Goal: Share content: Share content

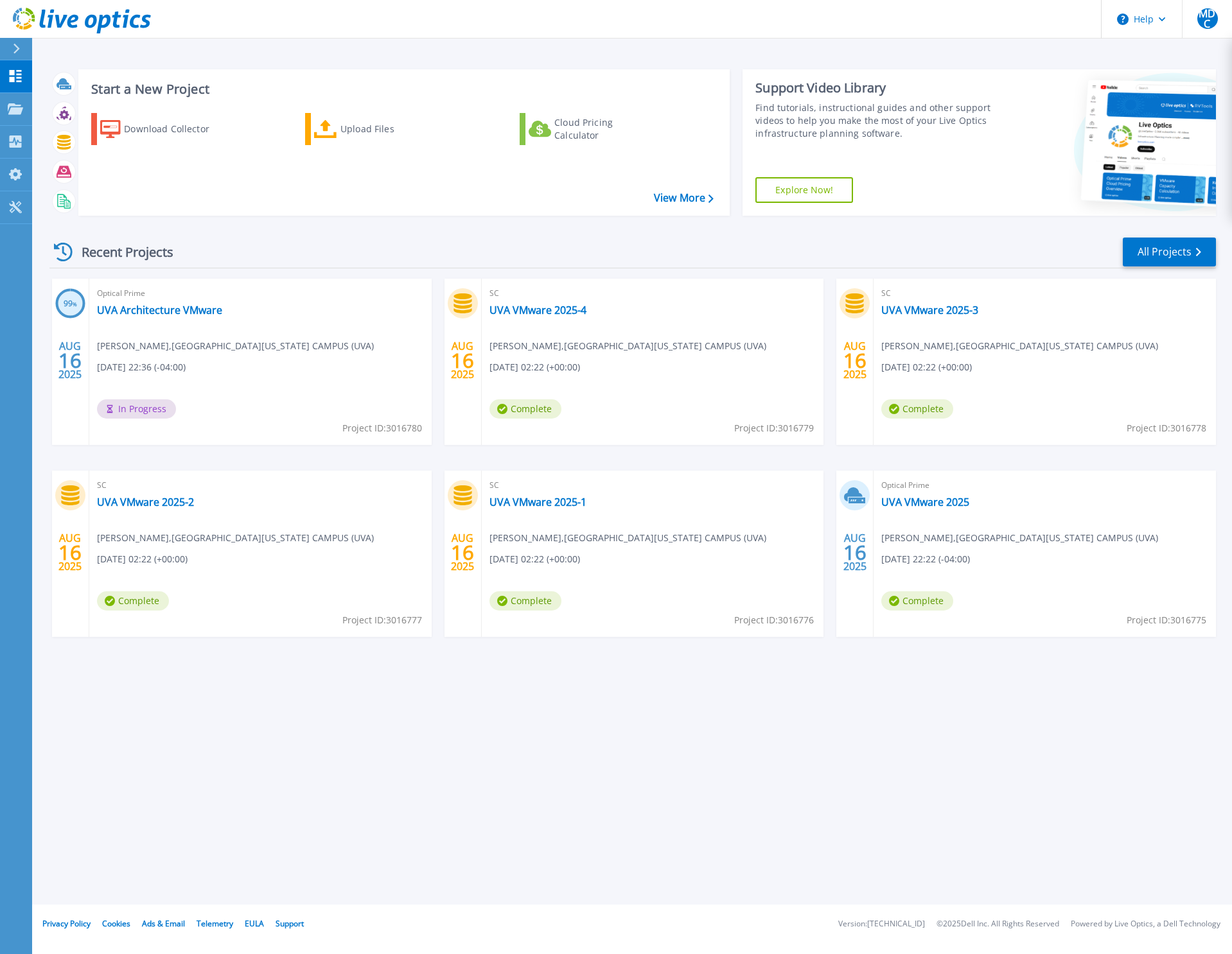
click at [485, 236] on div "Recent Projects All Projects 99 % AUG 16 2025 Optical Prime UVA Architecture VM…" at bounding box center [633, 449] width 1167 height 447
click at [139, 308] on link "UVA Architecture VMware" at bounding box center [160, 309] width 125 height 13
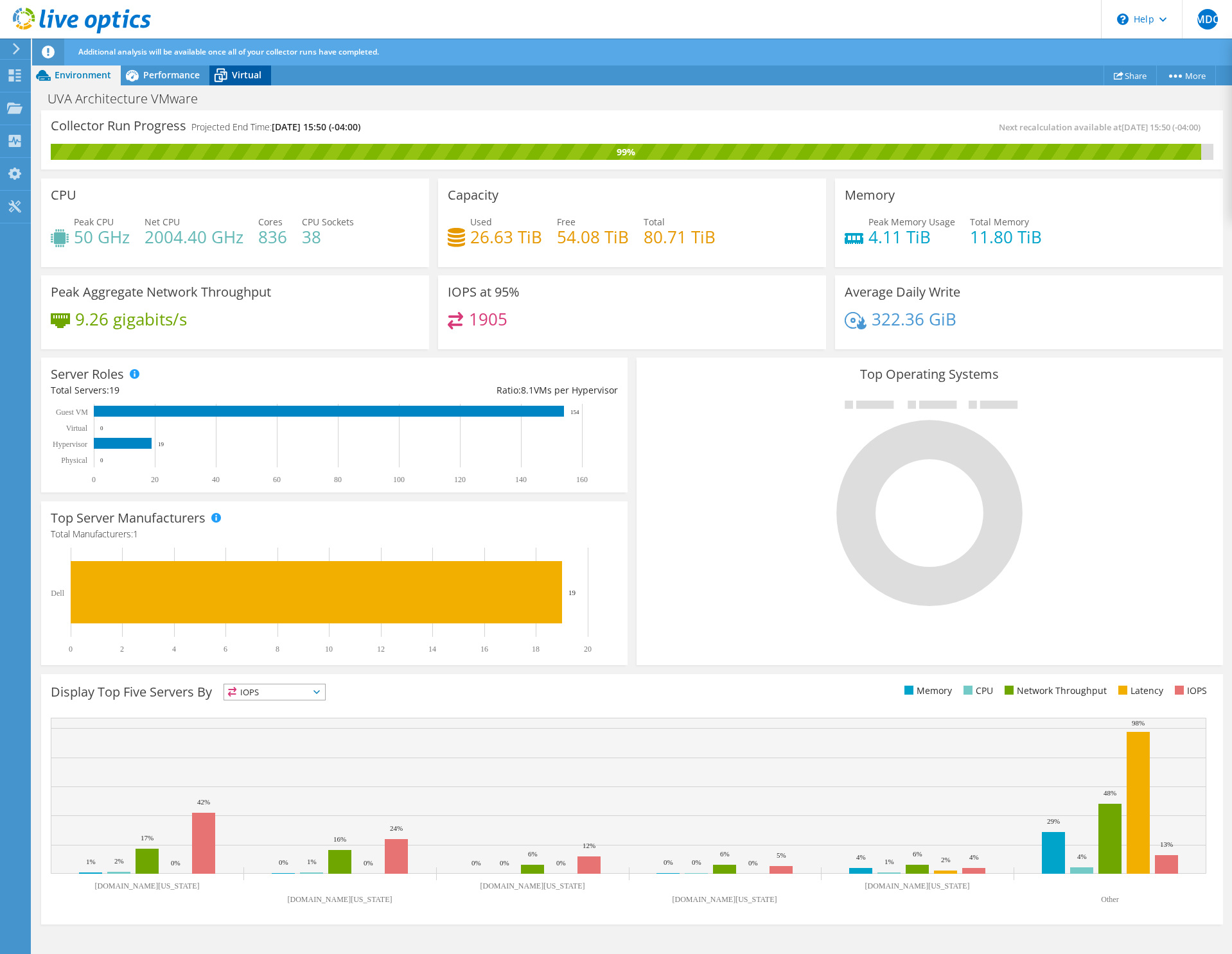
click at [247, 74] on span "Virtual" at bounding box center [247, 74] width 30 height 12
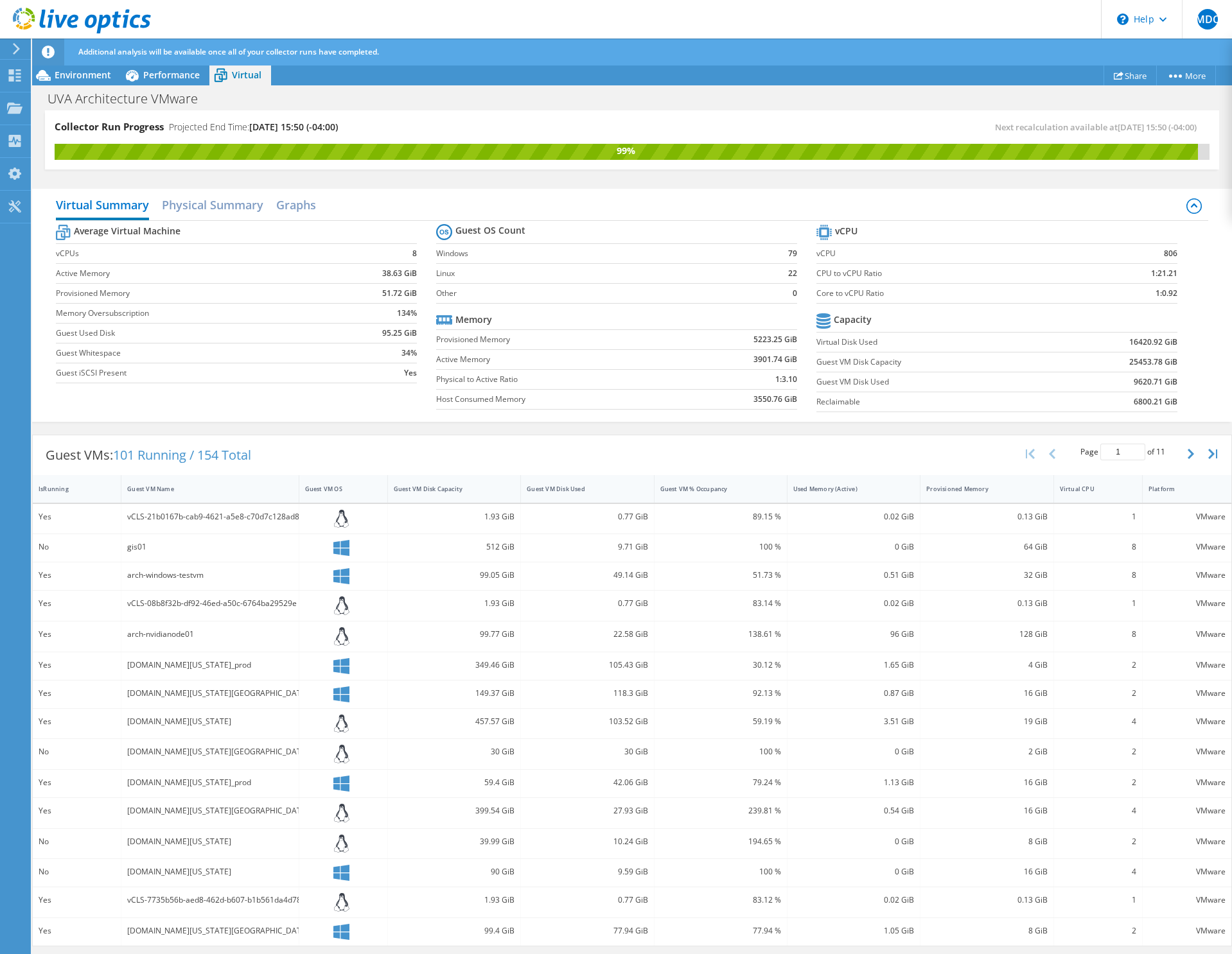
click at [186, 89] on div "UVA Architecture VMware Print" at bounding box center [631, 98] width 1199 height 24
click at [183, 82] on div "Performance" at bounding box center [165, 74] width 88 height 21
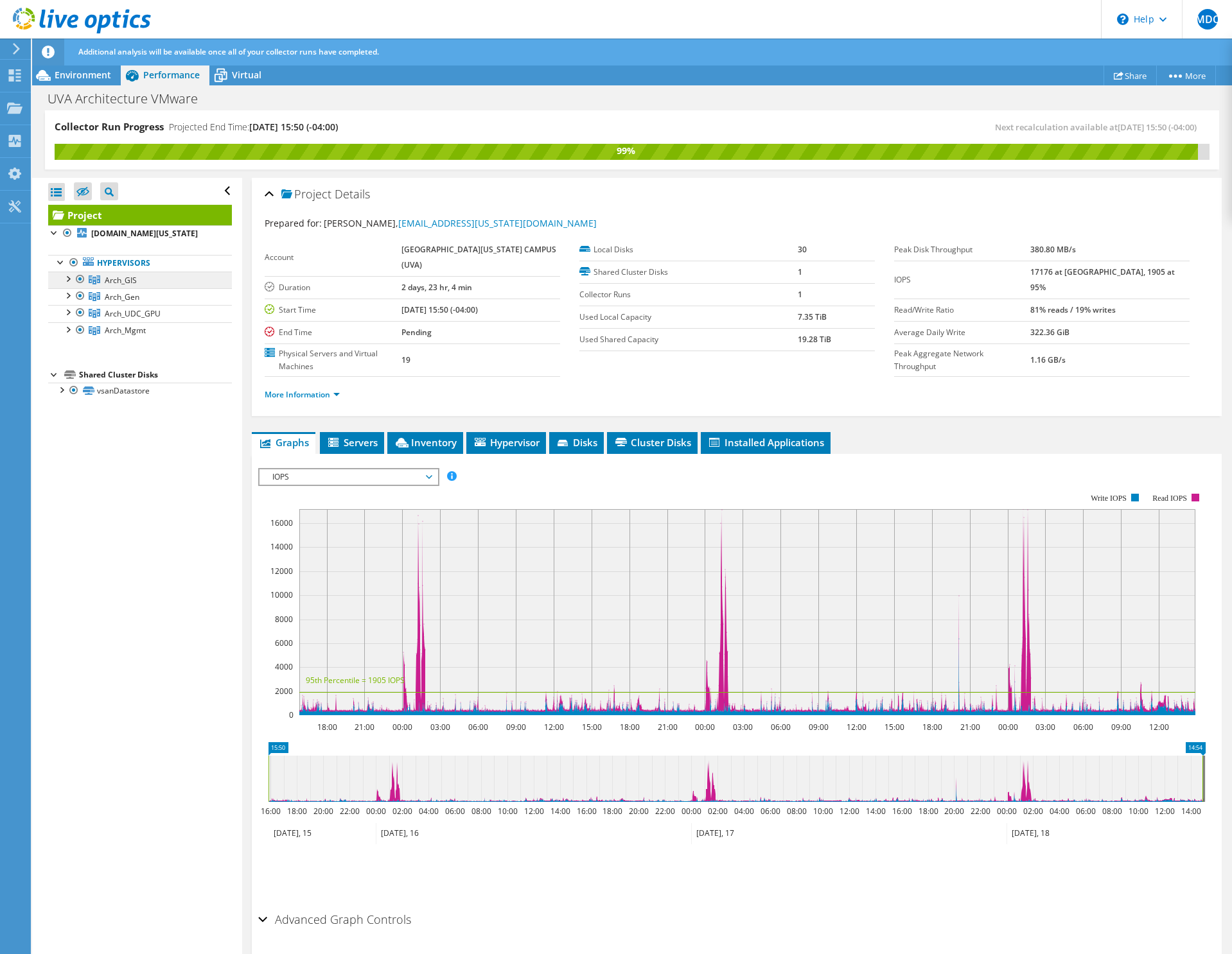
click at [112, 286] on span "Arch_GIS" at bounding box center [121, 280] width 32 height 11
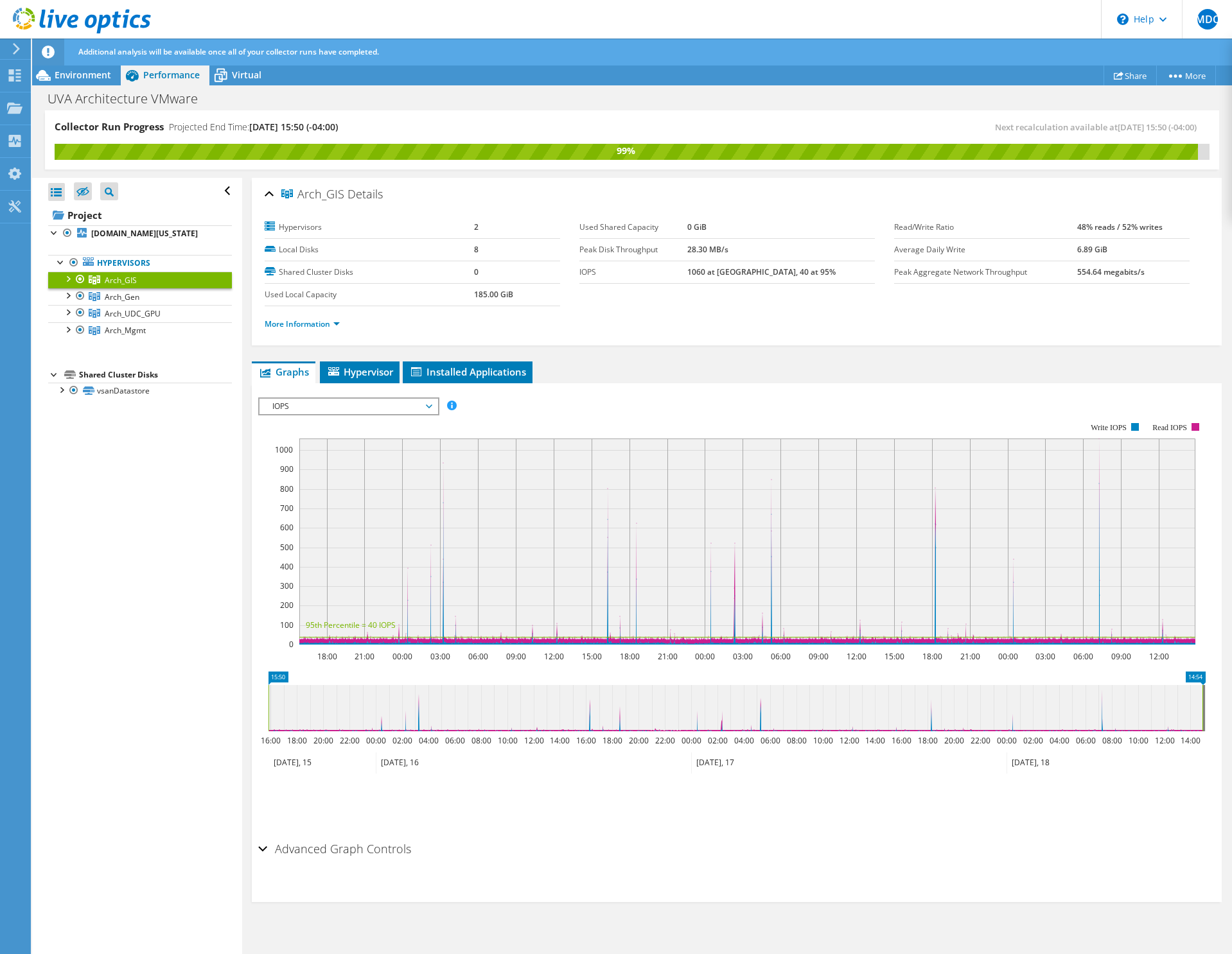
click at [65, 285] on div at bounding box center [67, 278] width 13 height 13
click at [67, 335] on div at bounding box center [67, 328] width 13 height 13
click at [65, 285] on div at bounding box center [67, 278] width 13 height 13
click at [67, 301] on div at bounding box center [67, 295] width 13 height 13
click at [258, 71] on span "Virtual" at bounding box center [247, 74] width 30 height 12
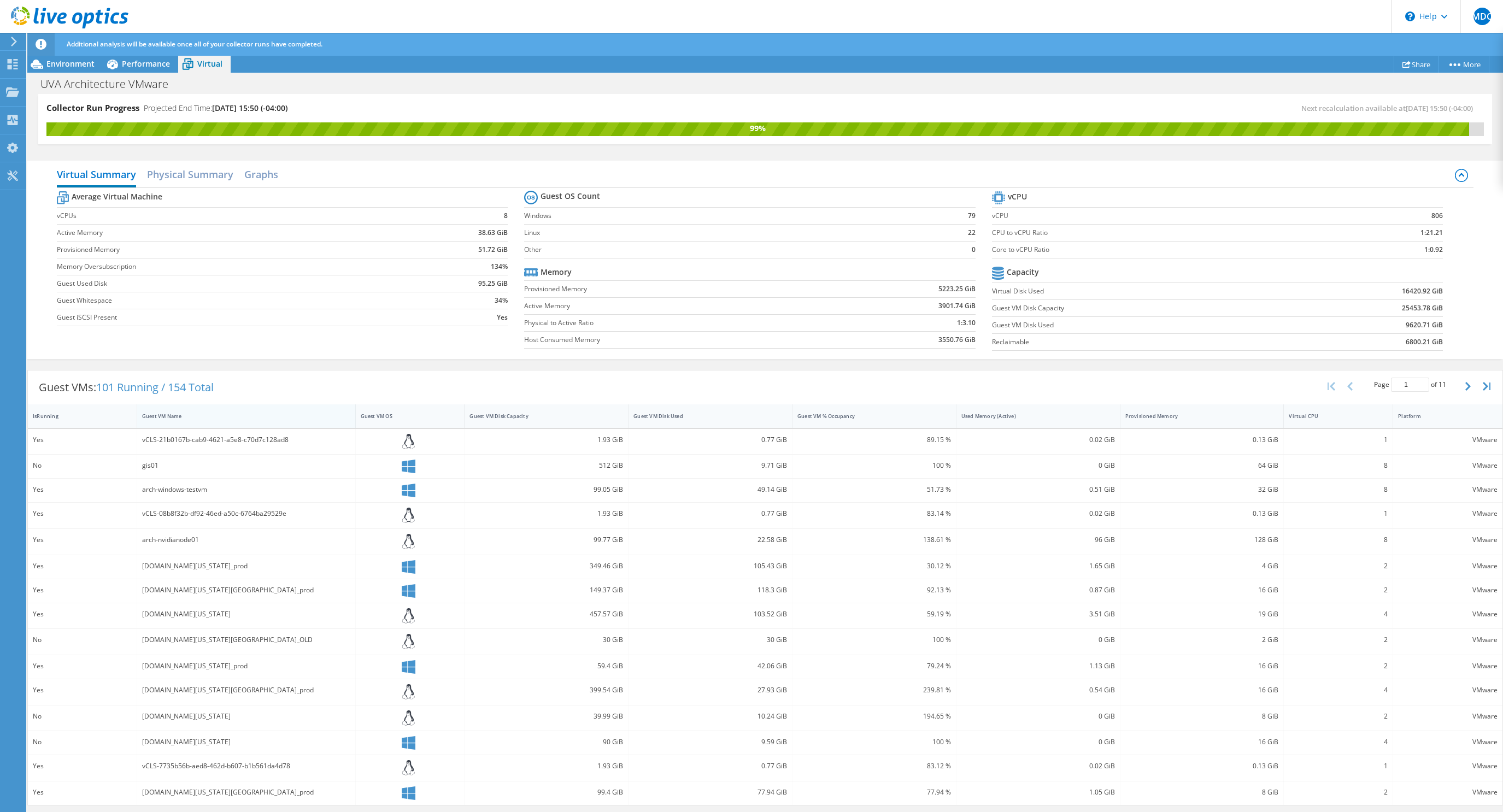
click at [156, 417] on div "Guest VM Name" at bounding box center [239, 416] width 195 height 7
click at [166, 417] on div "Guest VM Name" at bounding box center [239, 416] width 195 height 7
click at [1048, 382] on button "button" at bounding box center [1469, 386] width 19 height 21
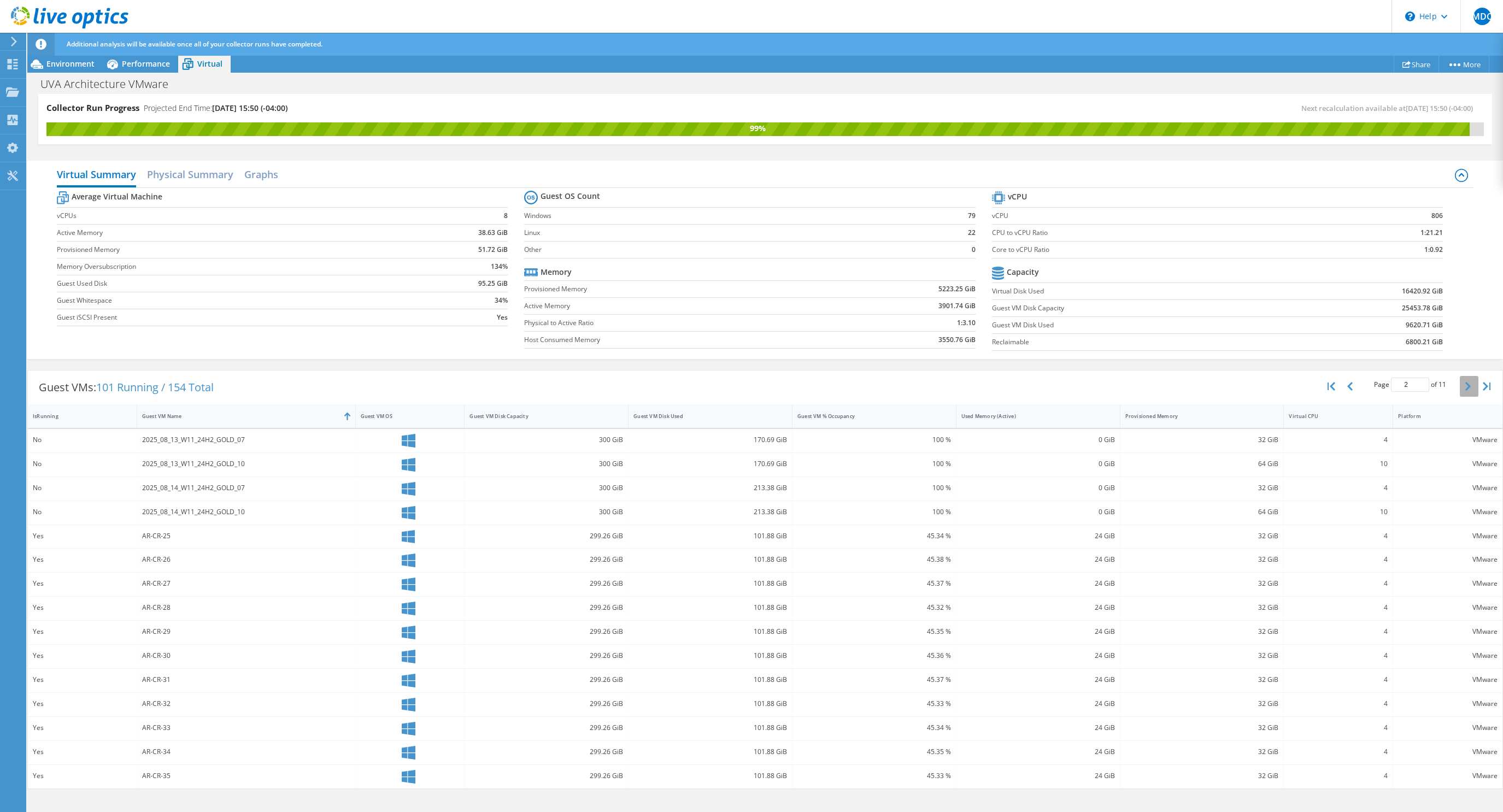
click at [1048, 382] on button "button" at bounding box center [1469, 386] width 19 height 21
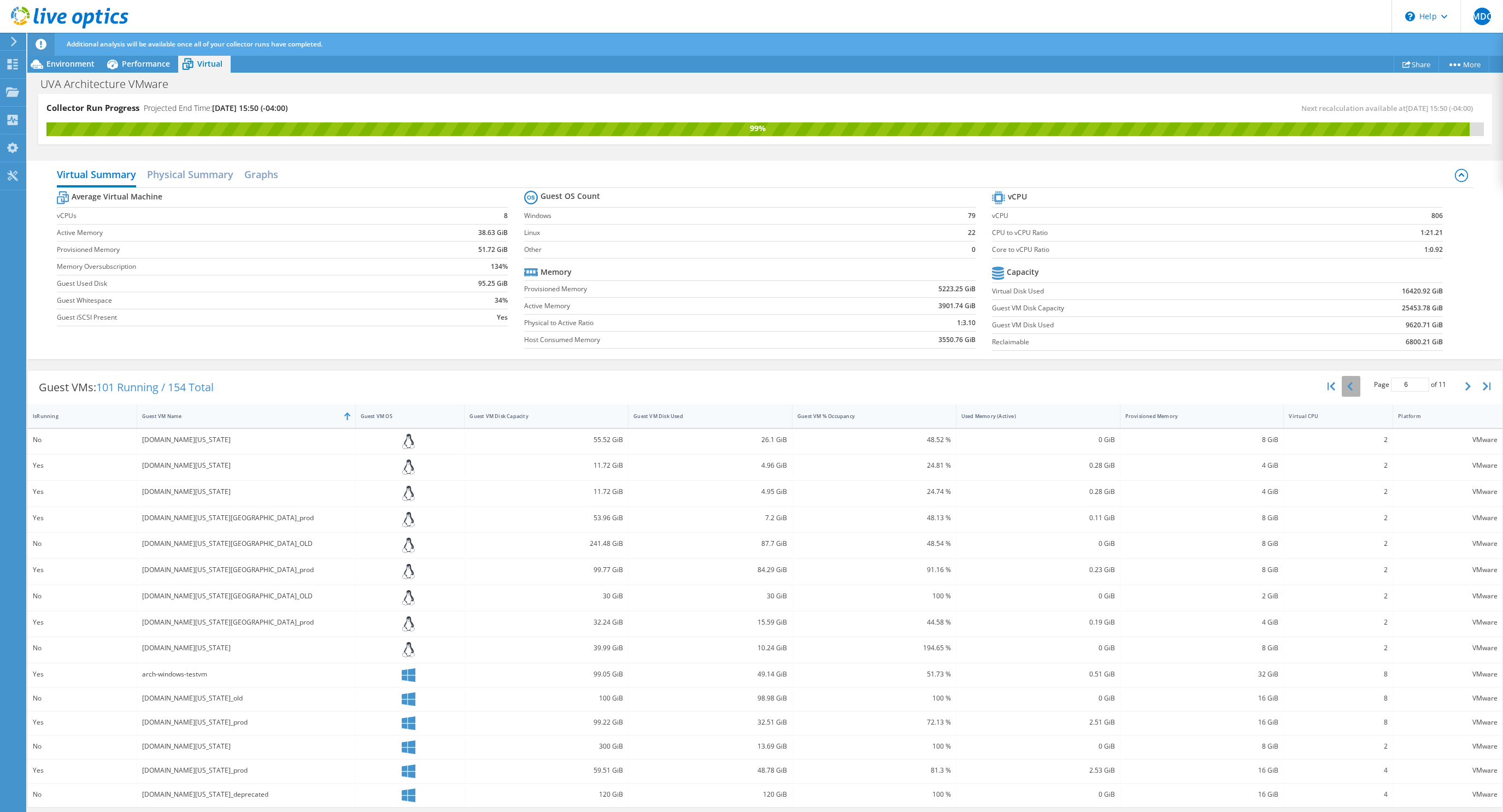
click at [1048, 388] on button "button" at bounding box center [1351, 386] width 19 height 21
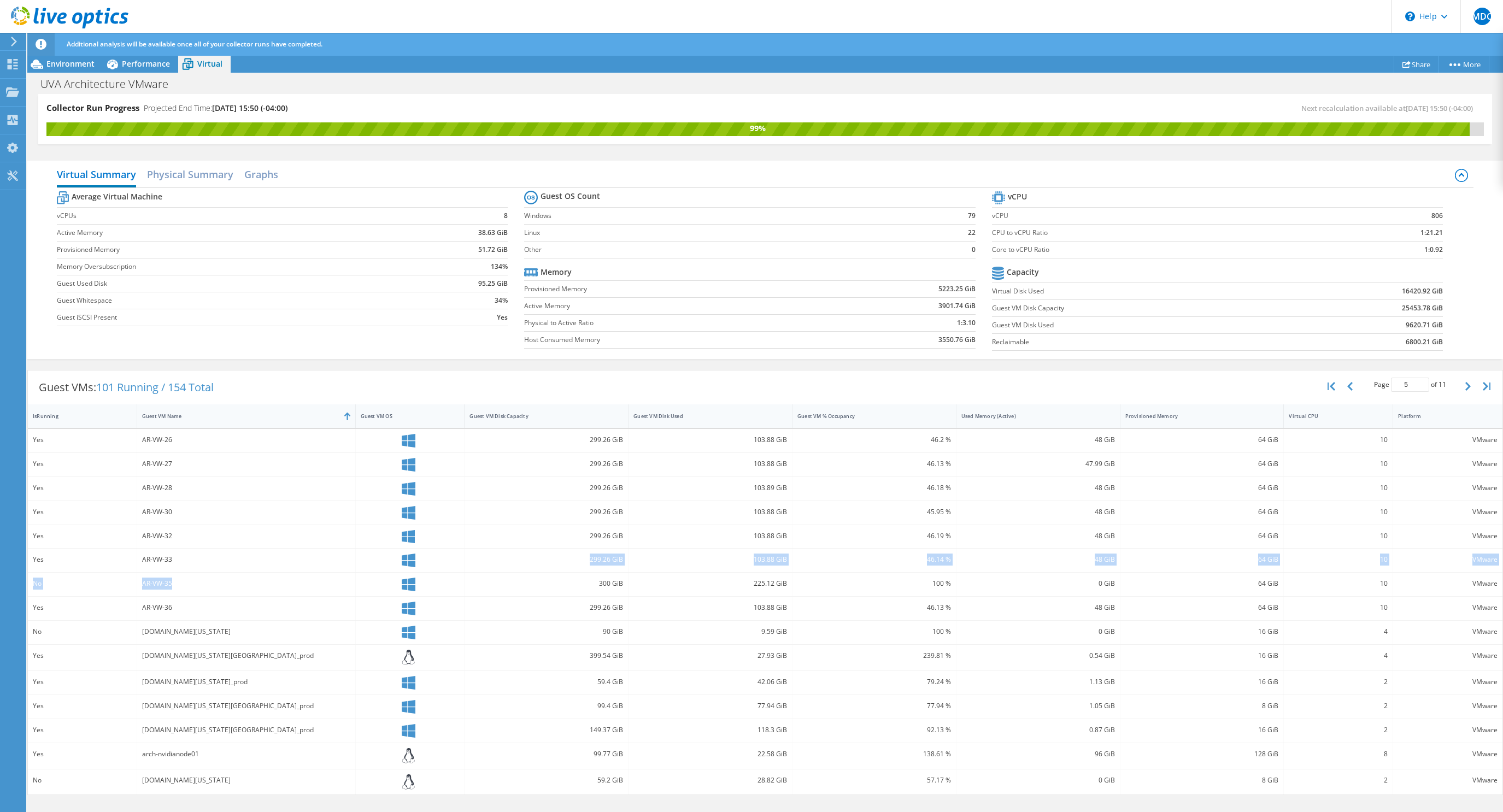
drag, startPoint x: 149, startPoint y: 504, endPoint x: 224, endPoint y: 585, distance: 110.4
click at [224, 525] on div "AR-VW-30" at bounding box center [247, 513] width 219 height 24
click at [261, 578] on div "AR-VW-35" at bounding box center [247, 585] width 219 height 24
click at [188, 609] on div "AR-VW-36" at bounding box center [246, 608] width 209 height 12
drag, startPoint x: 177, startPoint y: 606, endPoint x: 140, endPoint y: 441, distance: 169.1
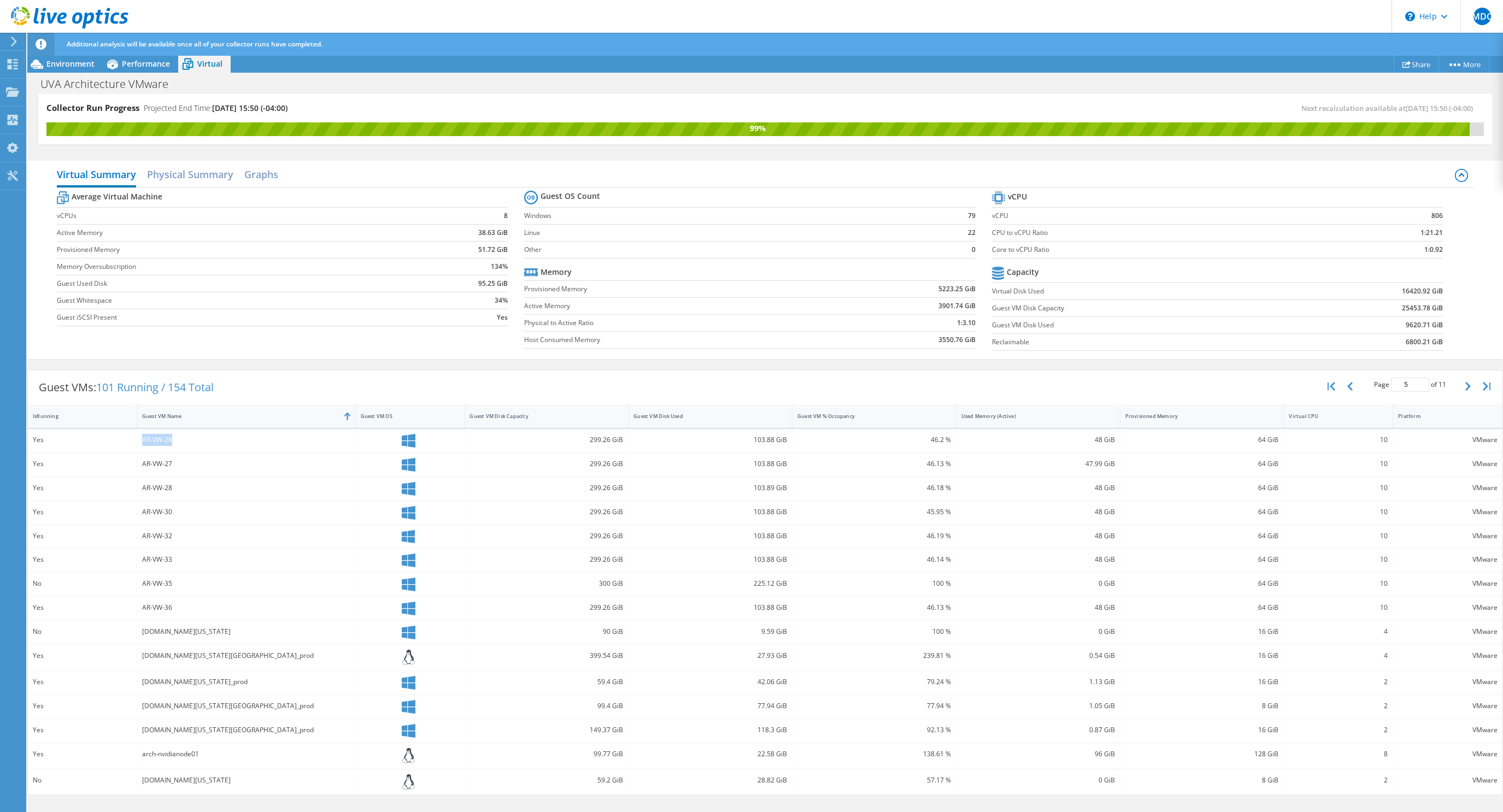
click at [140, 597] on div "AR-VW-36" at bounding box center [247, 609] width 219 height 24
click at [1048, 460] on div "64 GiB" at bounding box center [1202, 464] width 154 height 12
click at [1048, 392] on button "button" at bounding box center [1332, 386] width 19 height 21
click at [1048, 384] on icon "button" at bounding box center [1468, 387] width 5 height 8
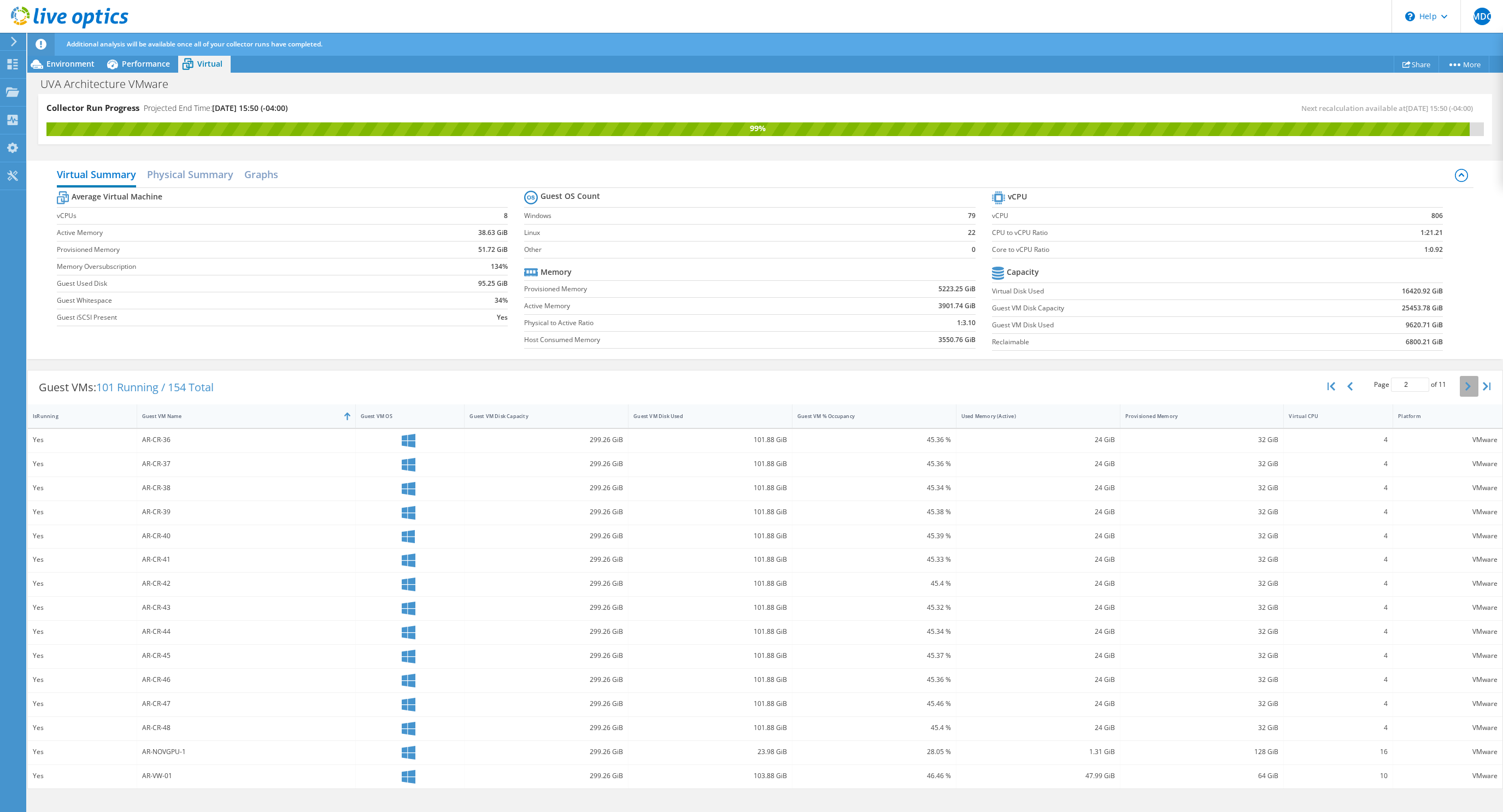
type input "3"
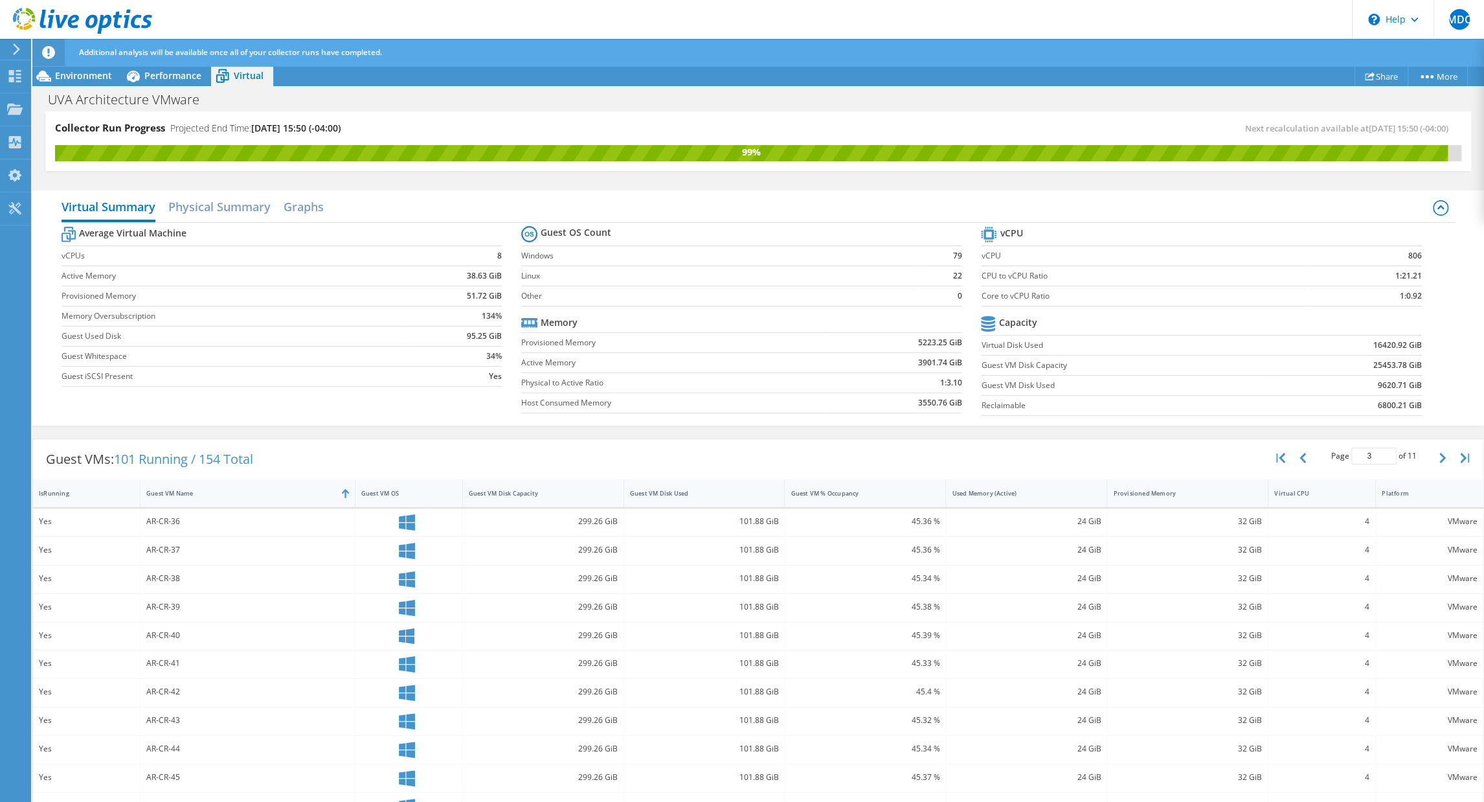
scroll to position [135, 0]
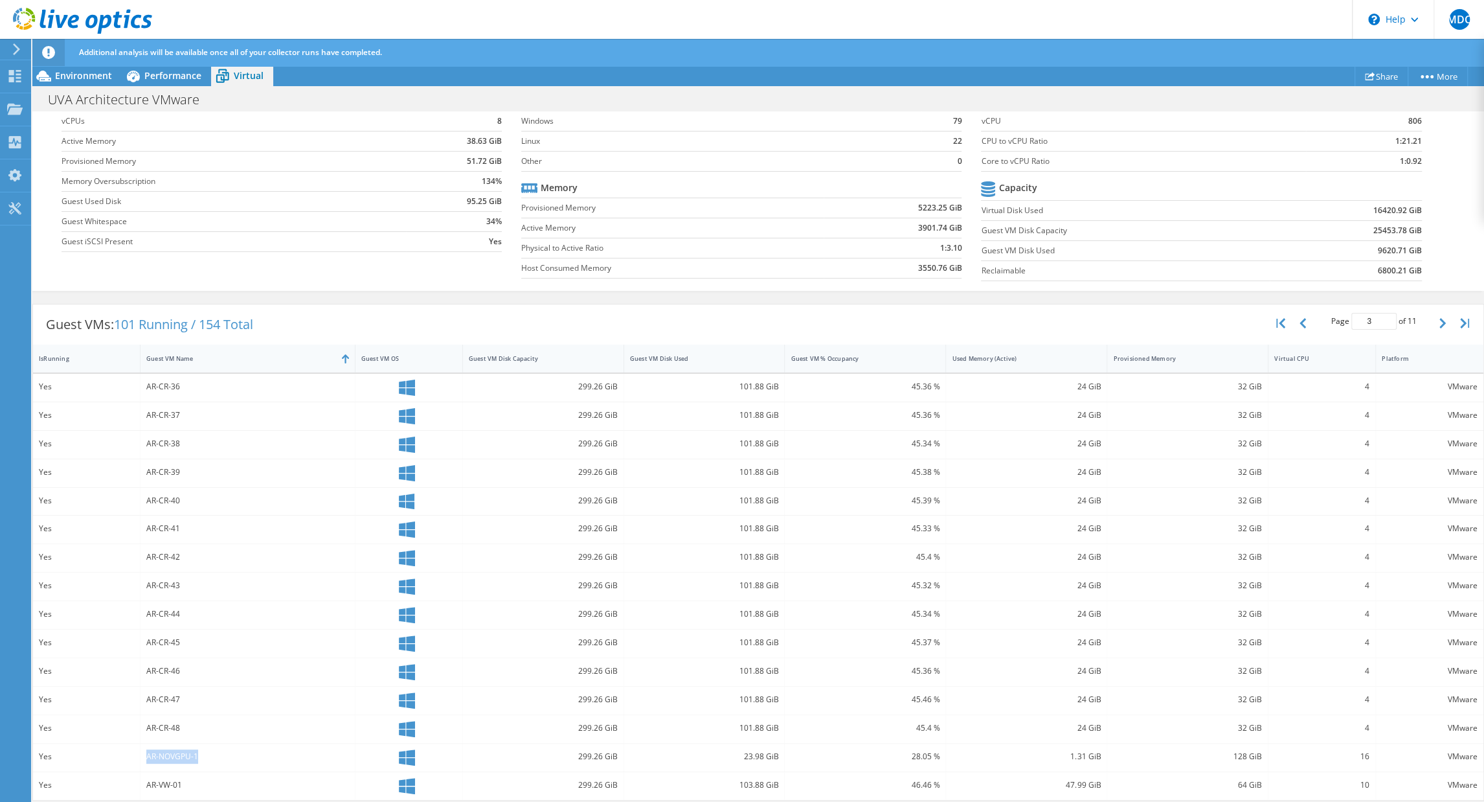
drag, startPoint x: 210, startPoint y: 754, endPoint x: 137, endPoint y: 766, distance: 73.5
click at [140, 766] on div "AR-NOVGPU-1" at bounding box center [247, 757] width 215 height 28
click at [1241, 319] on button "button" at bounding box center [1444, 323] width 22 height 25
click at [1241, 326] on icon "button" at bounding box center [1442, 323] width 6 height 10
drag, startPoint x: 145, startPoint y: 609, endPoint x: 303, endPoint y: 671, distance: 169.8
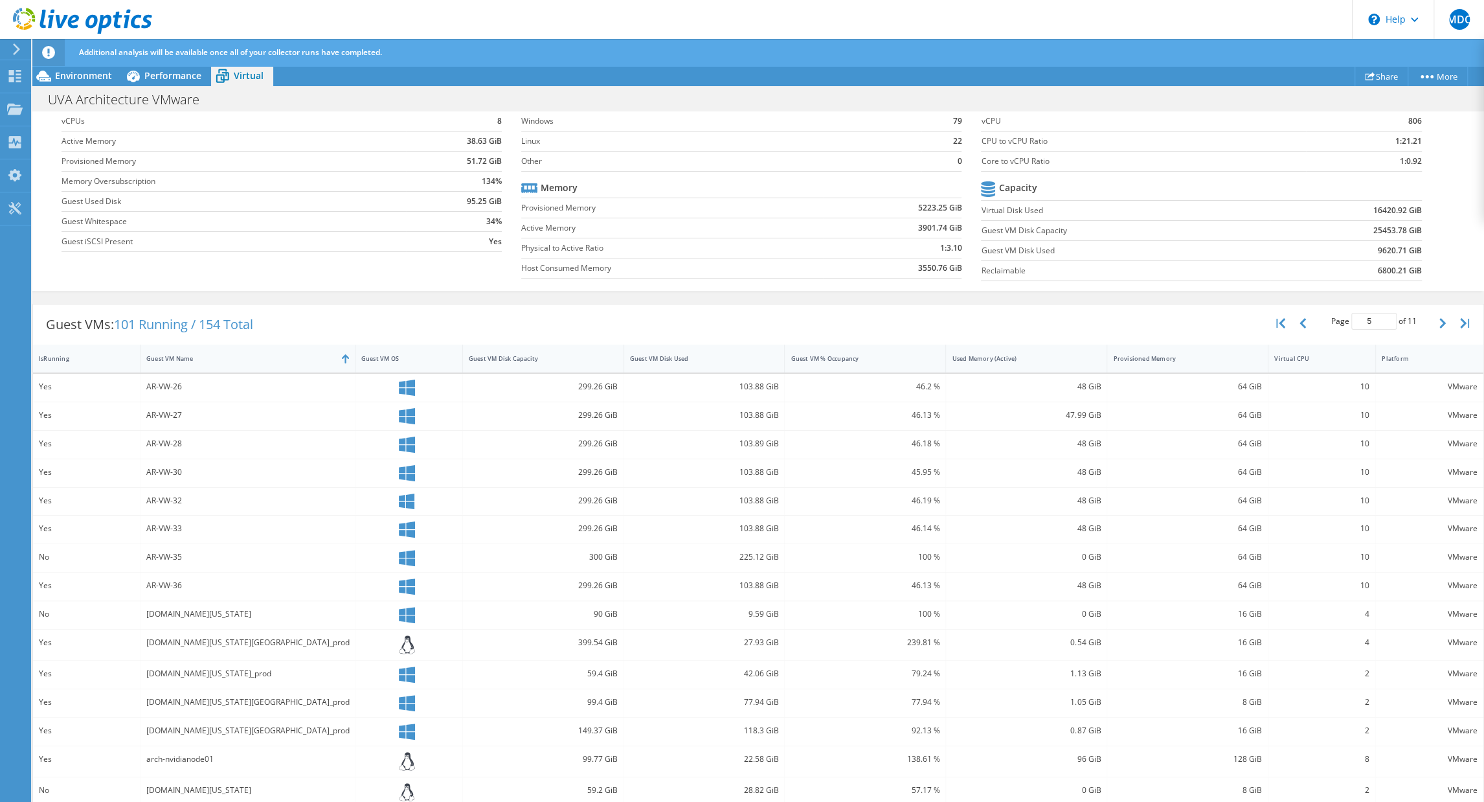
click at [303, 629] on div "arch-dep-01-s.eservices.virginia.edu" at bounding box center [247, 615] width 215 height 28
click at [300, 675] on div "arch-int-tools.arch.virginia.edu_prod" at bounding box center [247, 673] width 203 height 14
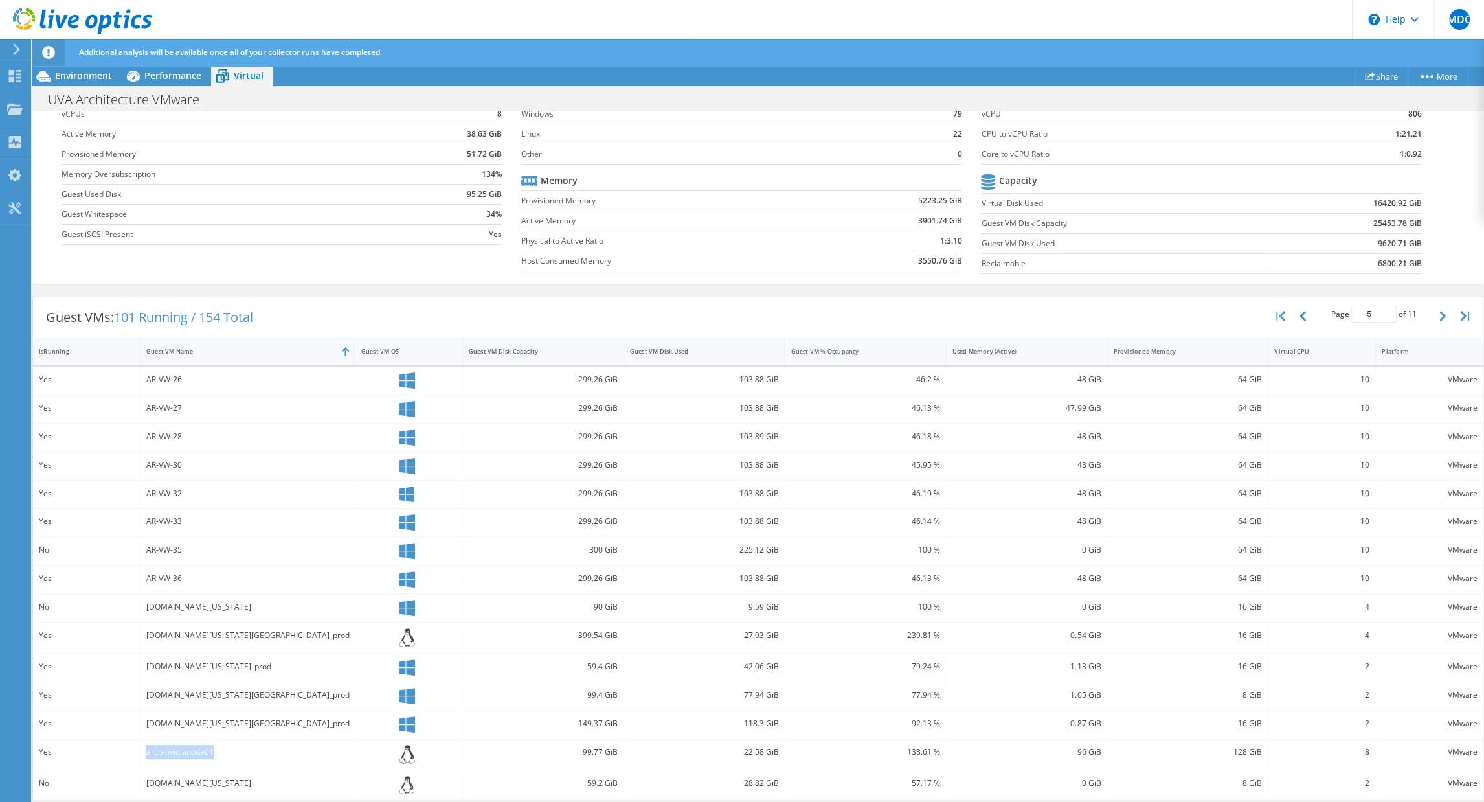
drag, startPoint x: 197, startPoint y: 746, endPoint x: 131, endPoint y: 741, distance: 65.5
click at [140, 741] on div "arch-nvidianode01" at bounding box center [247, 754] width 215 height 30
click at [64, 348] on div "IsRunning" at bounding box center [79, 351] width 80 height 8
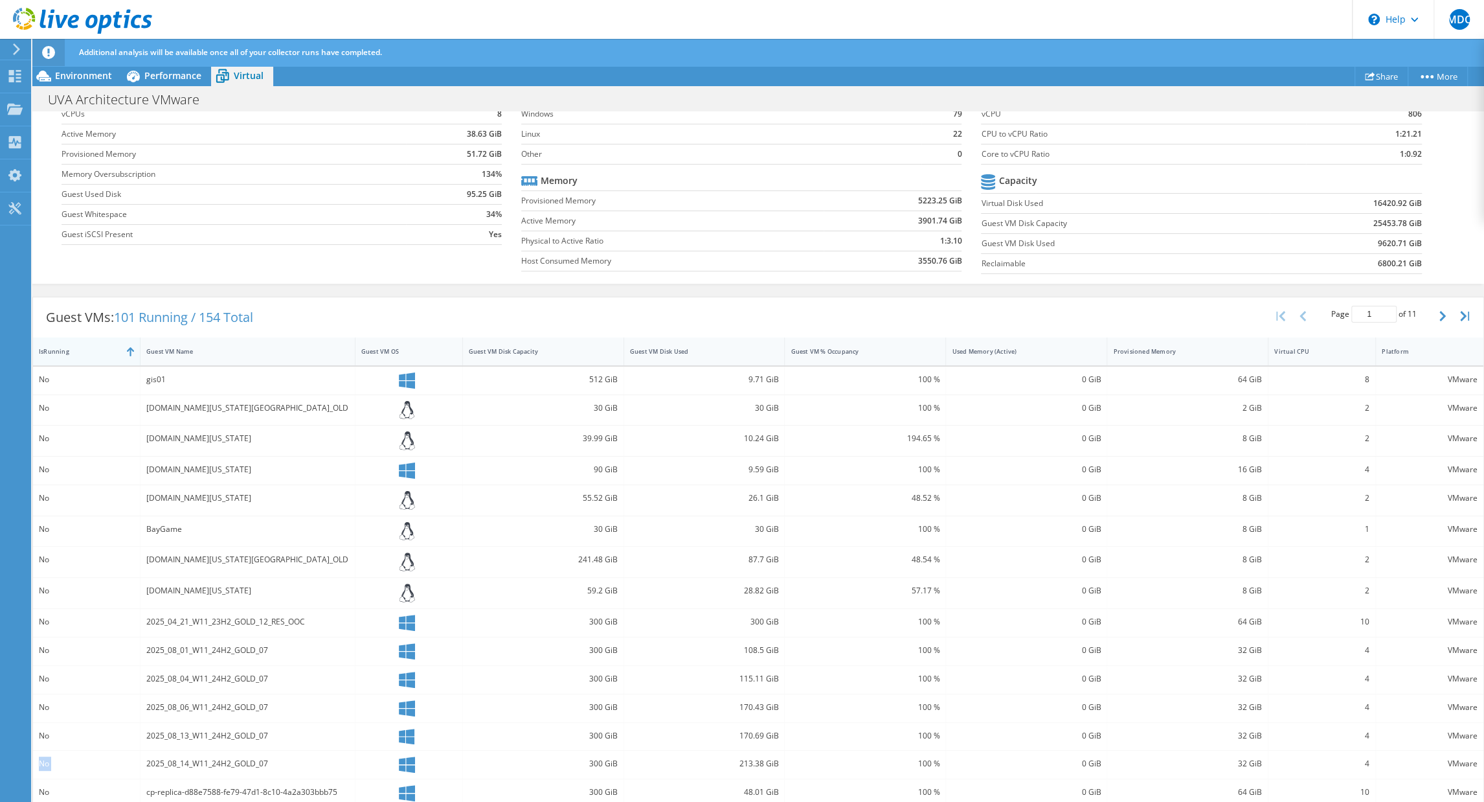
click at [57, 348] on div "IsRunning" at bounding box center [79, 351] width 80 height 8
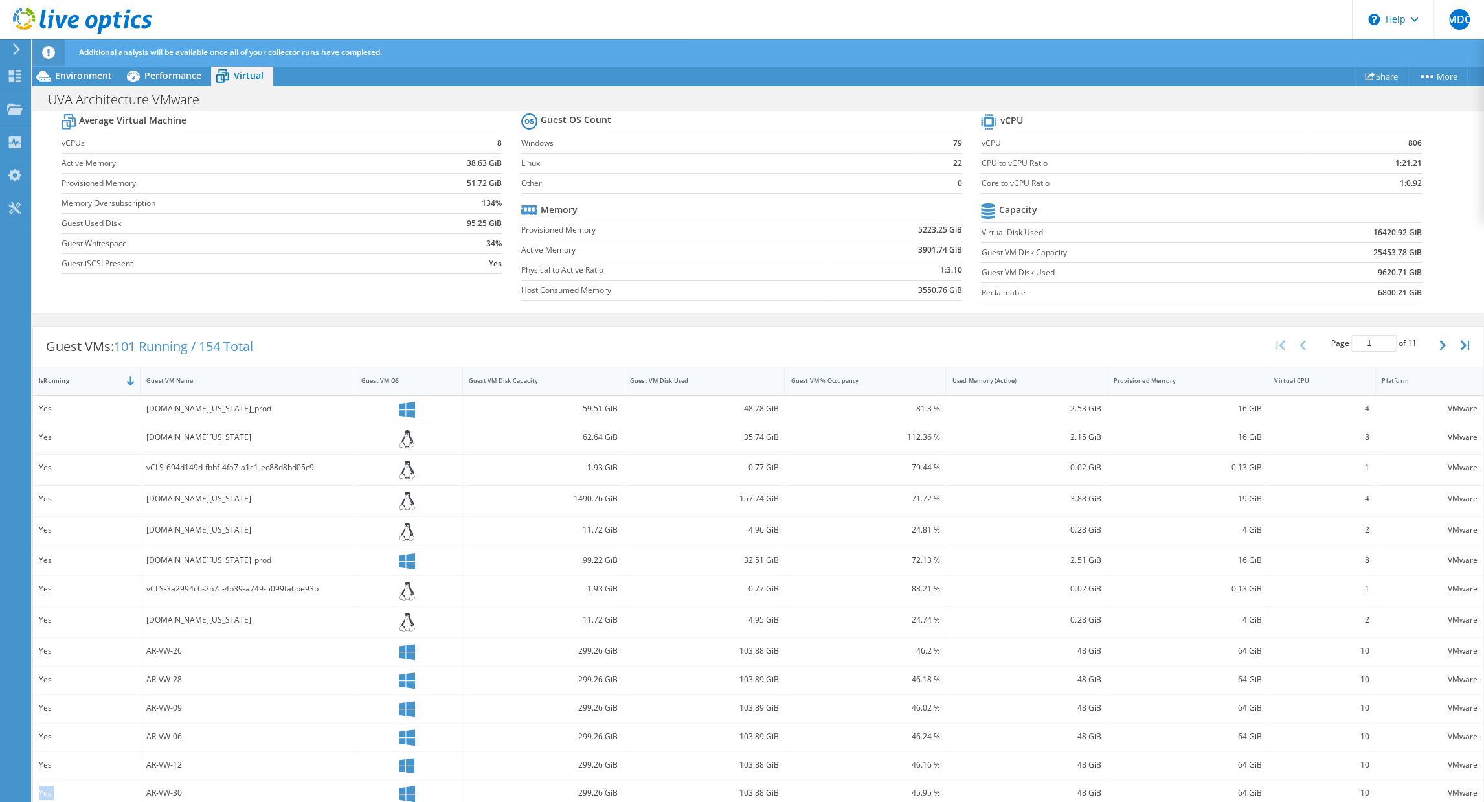
scroll to position [149, 0]
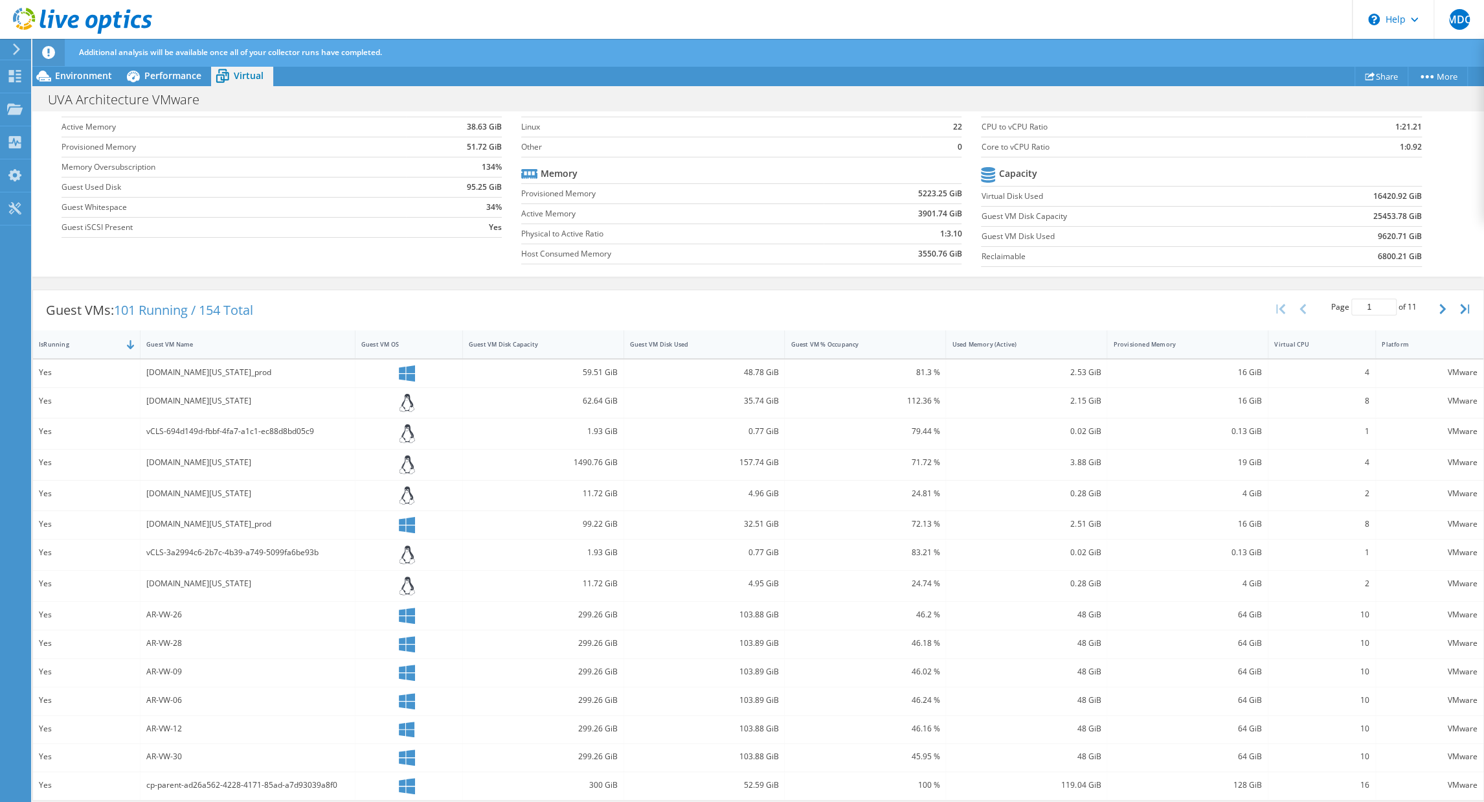
click at [196, 766] on div "AR-VW-30" at bounding box center [247, 757] width 215 height 28
drag, startPoint x: 240, startPoint y: 771, endPoint x: 319, endPoint y: 769, distance: 79.0
click at [318, 772] on div "cp-parent-ad26a562-4228-4171-85ad-a7d93039a8f0" at bounding box center [247, 786] width 215 height 28
click at [1241, 303] on button "button" at bounding box center [1444, 309] width 22 height 25
type input "2"
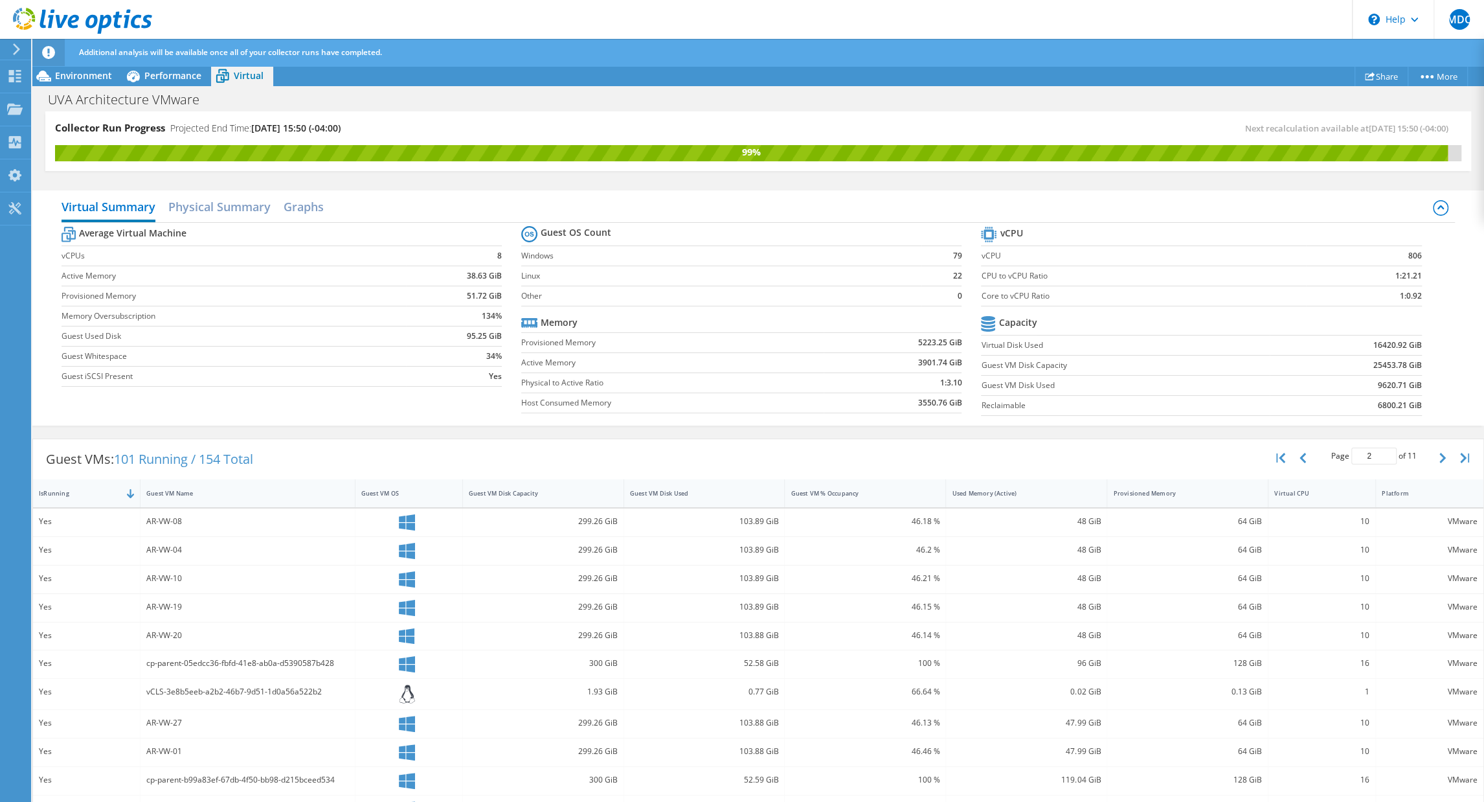
scroll to position [139, 0]
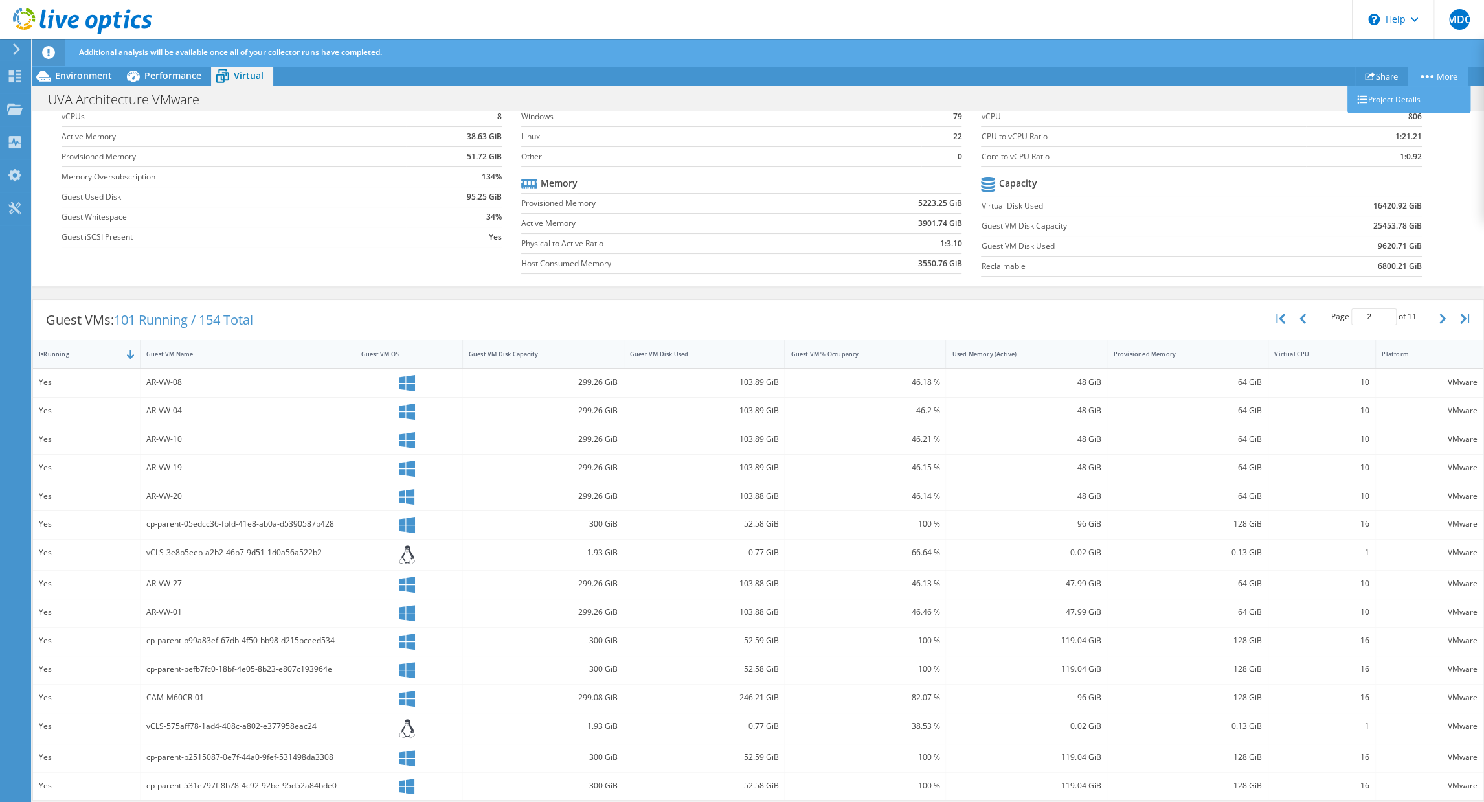
click at [1241, 78] on link "More" at bounding box center [1438, 76] width 60 height 20
click at [89, 76] on span "Environment" at bounding box center [83, 75] width 57 height 12
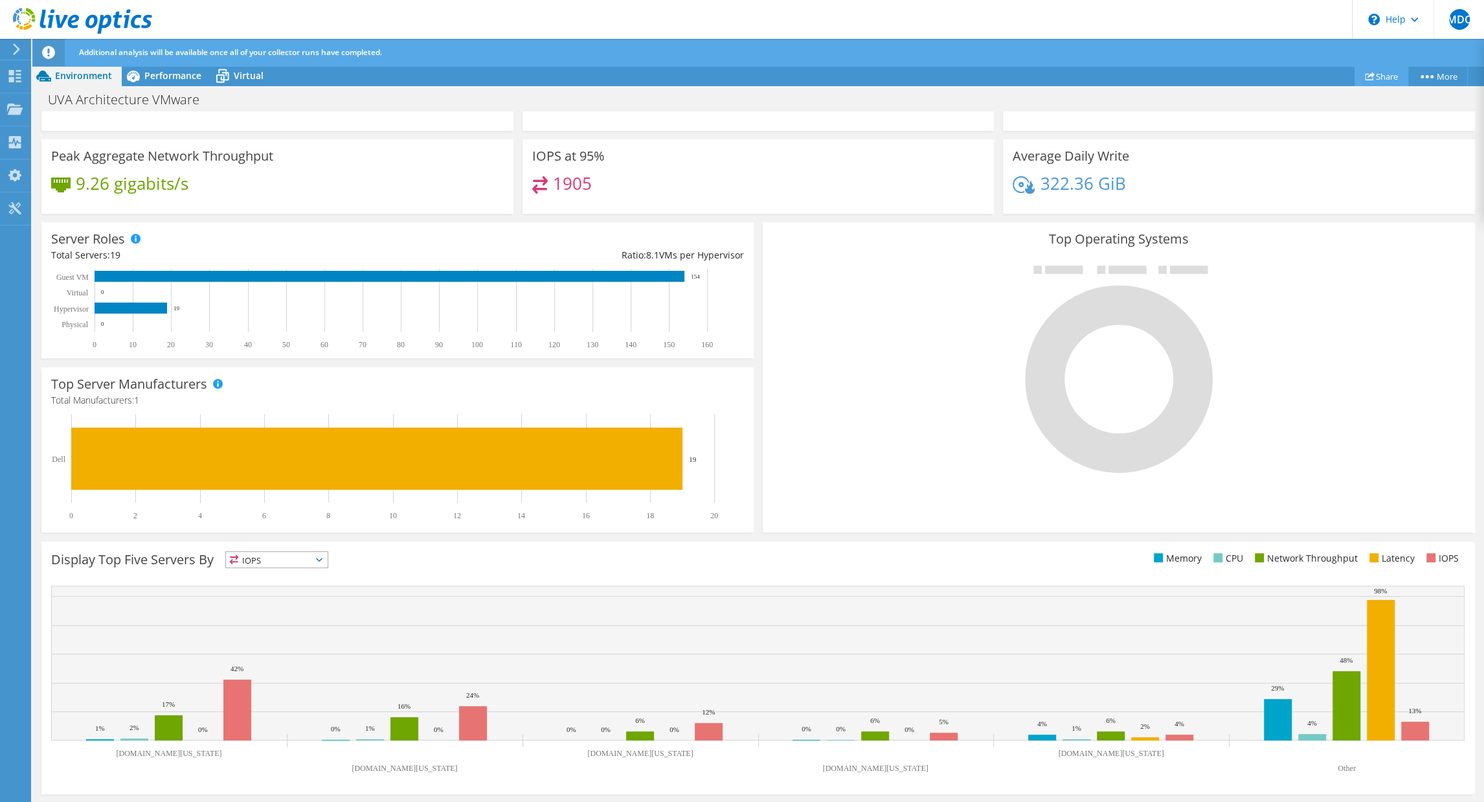
click at [1241, 70] on link "Share" at bounding box center [1381, 76] width 54 height 20
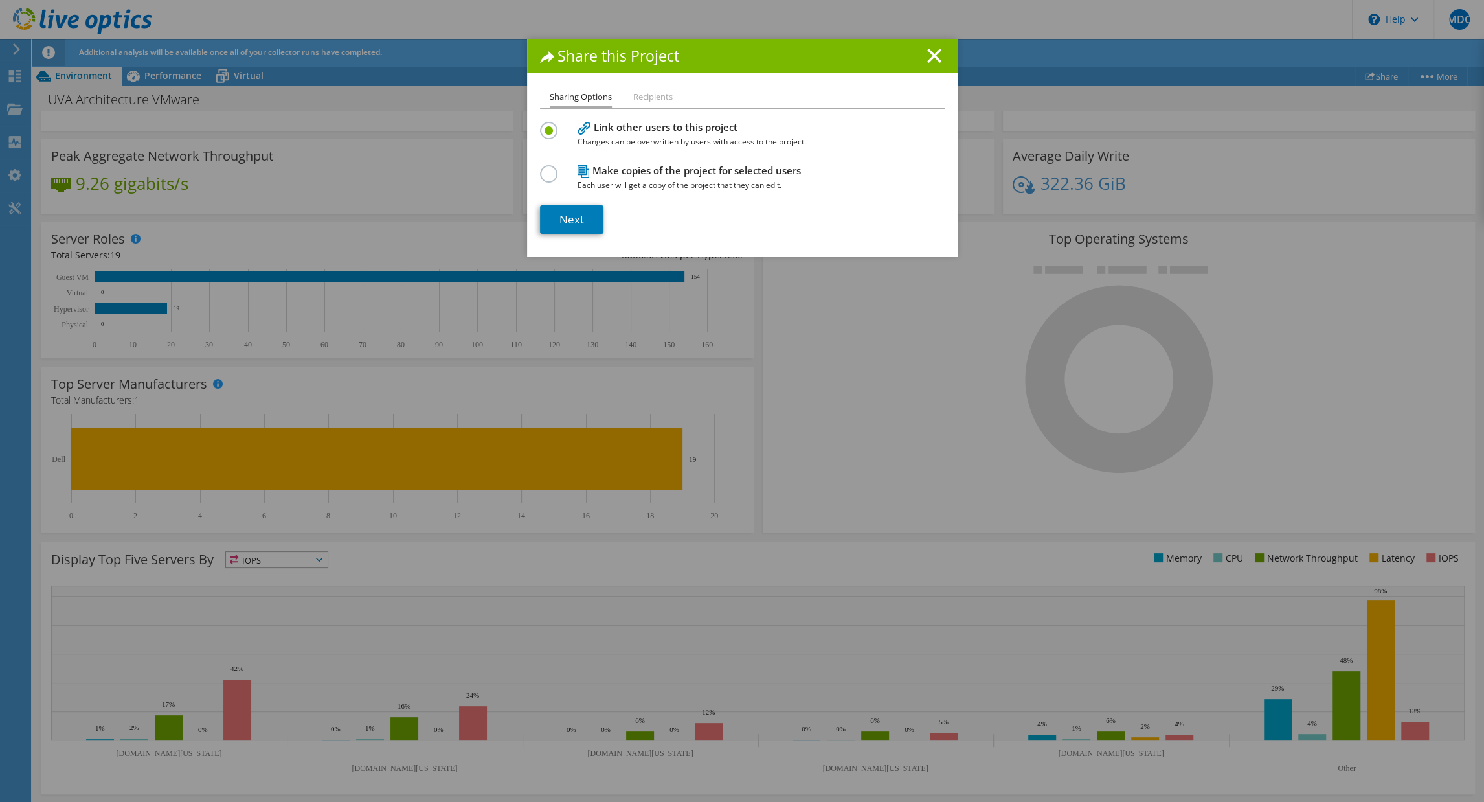
click at [647, 97] on li "Recipients" at bounding box center [652, 97] width 39 height 16
click at [550, 168] on label at bounding box center [551, 166] width 23 height 3
click at [0, 0] on input "radio" at bounding box center [0, 0] width 0 height 0
click at [564, 212] on link "Next" at bounding box center [571, 219] width 63 height 28
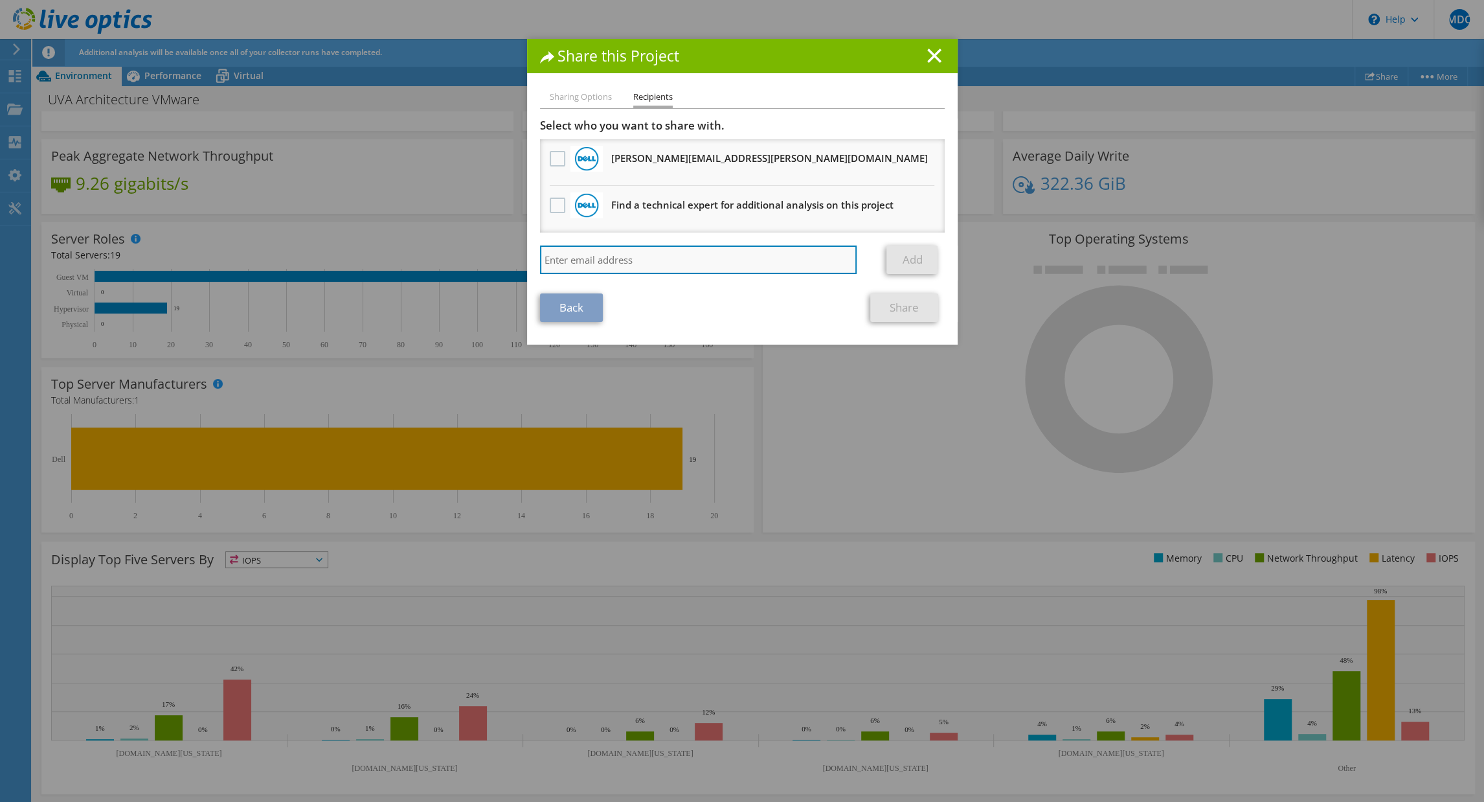
click at [572, 260] on input "search" at bounding box center [698, 259] width 317 height 28
type input "tgz5cs@virginia.edu"
click at [899, 261] on link "Add" at bounding box center [911, 259] width 51 height 28
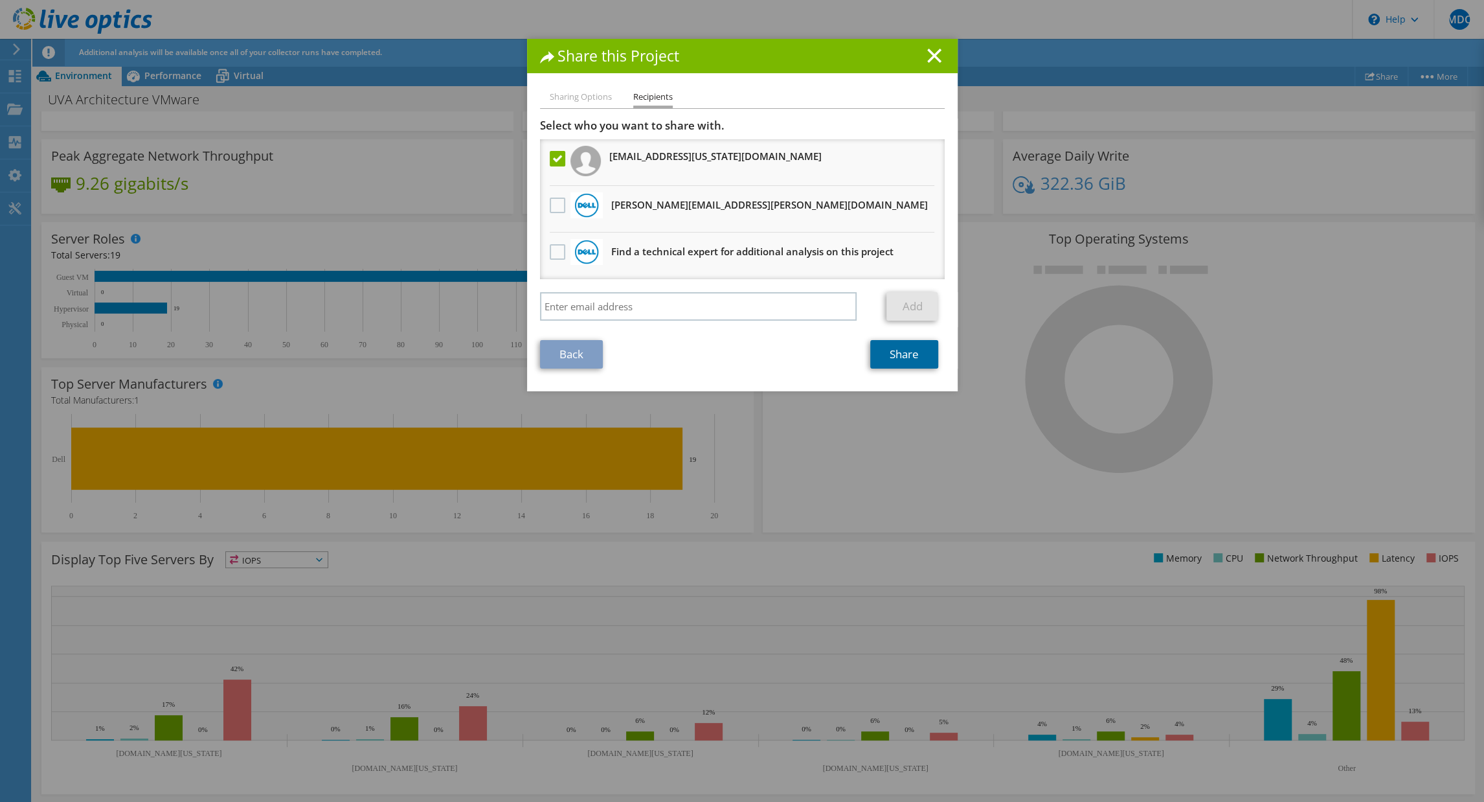
click at [915, 356] on link "Share" at bounding box center [904, 354] width 68 height 28
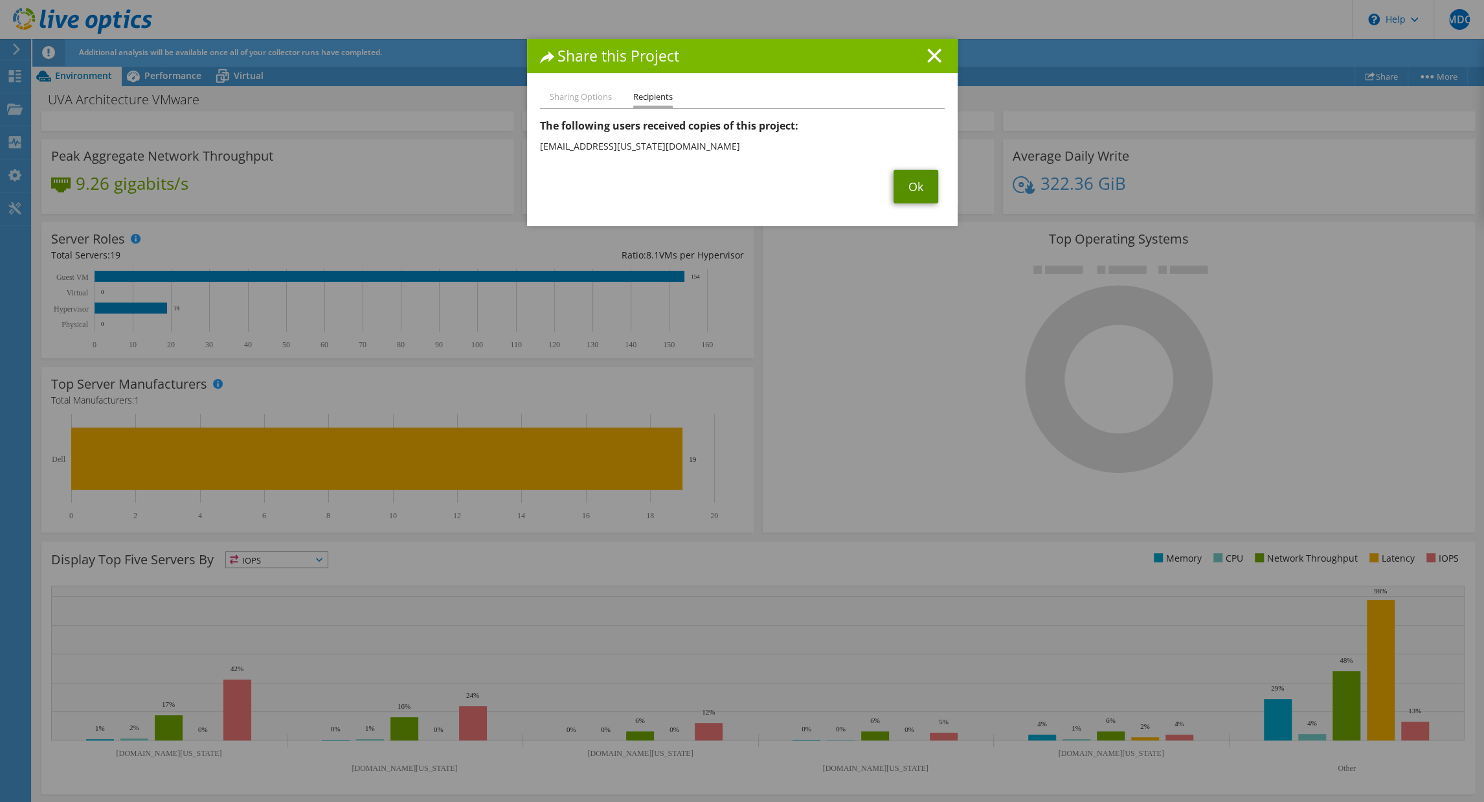
click at [912, 189] on link "Ok" at bounding box center [915, 187] width 45 height 34
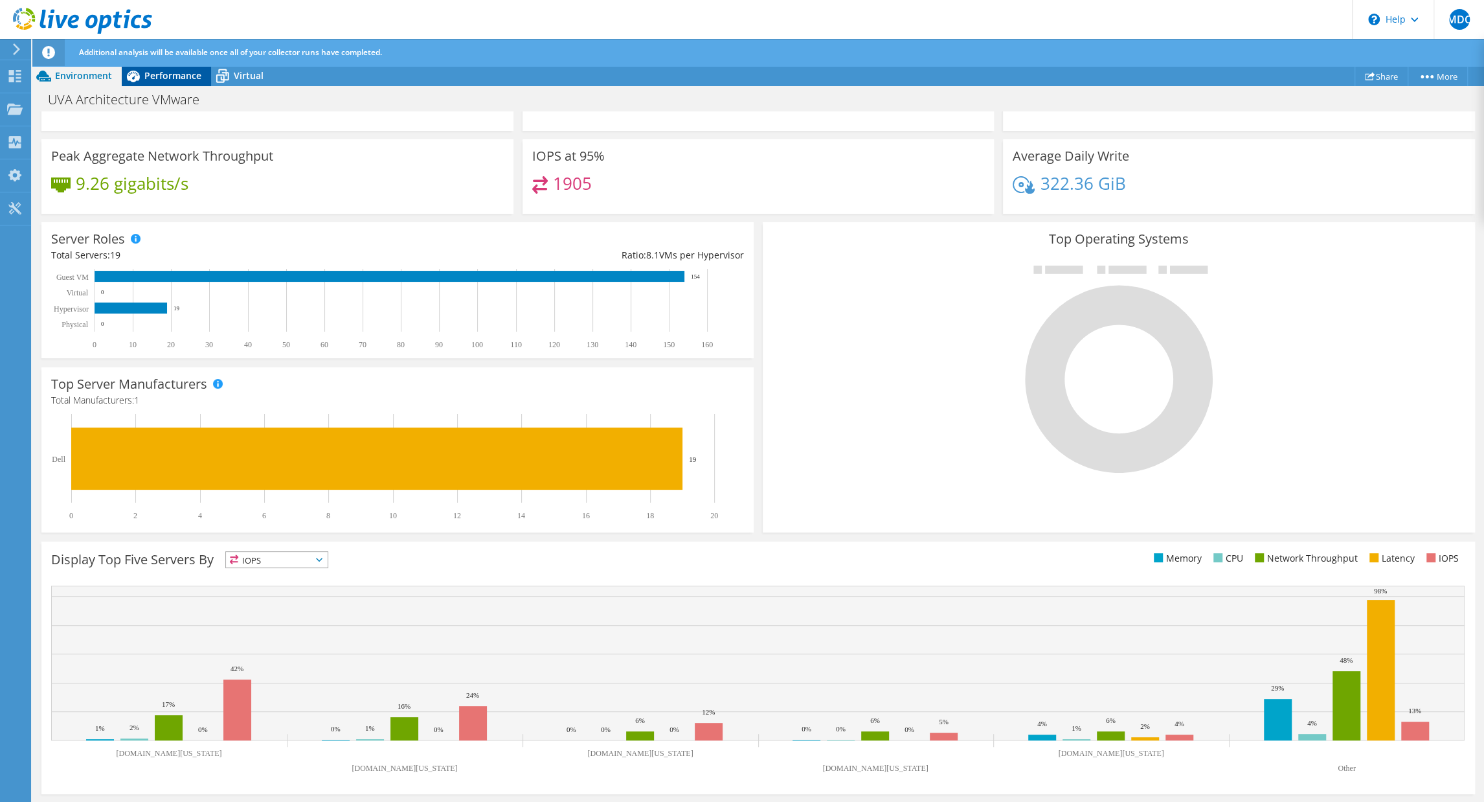
click at [163, 76] on span "Performance" at bounding box center [172, 75] width 57 height 12
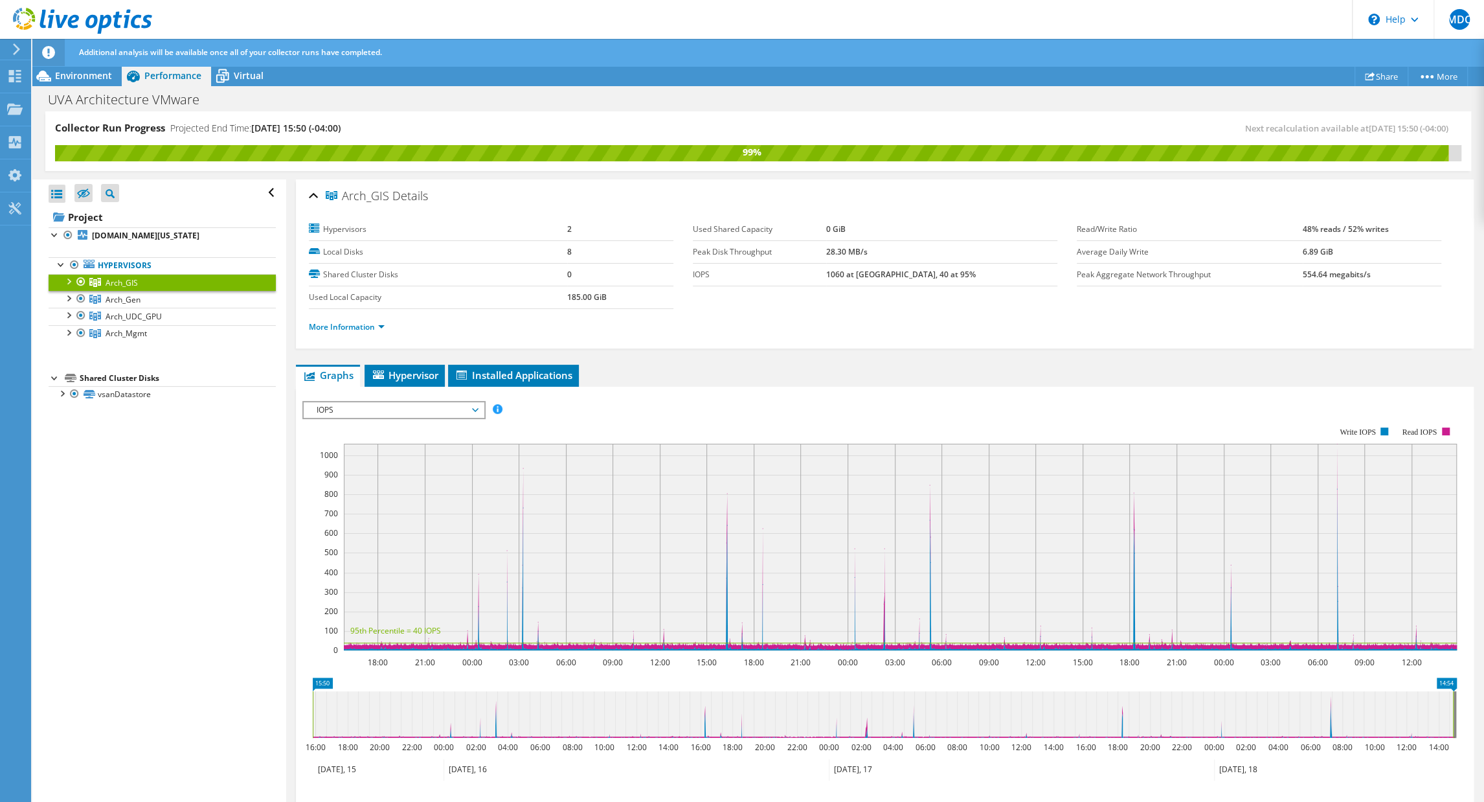
click at [72, 280] on div at bounding box center [68, 280] width 13 height 13
click at [70, 335] on div at bounding box center [68, 331] width 13 height 13
click at [1241, 339] on div "More Information" at bounding box center [885, 327] width 1152 height 36
click at [78, 82] on span "Environment" at bounding box center [83, 75] width 57 height 12
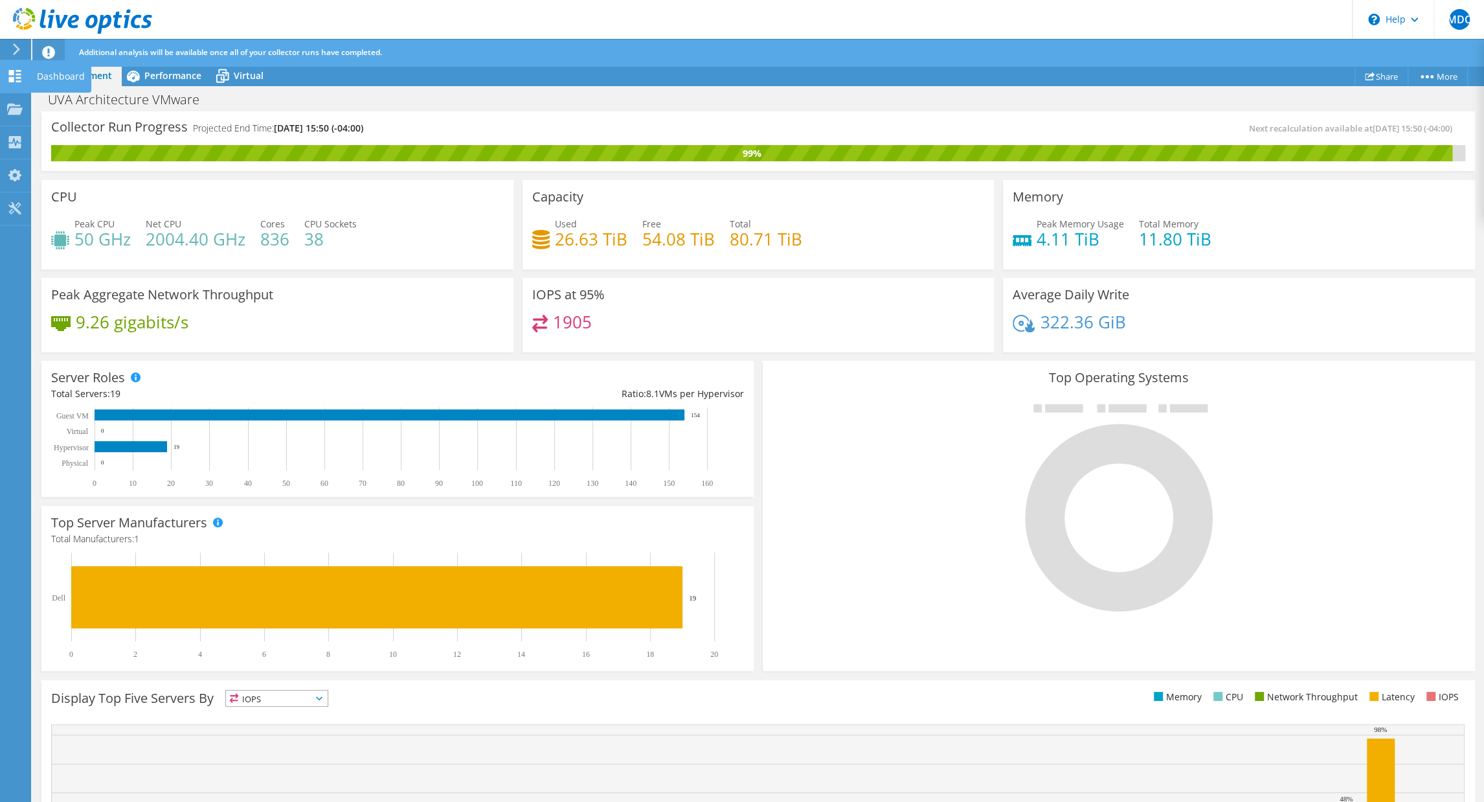
click at [20, 80] on icon at bounding box center [15, 76] width 16 height 12
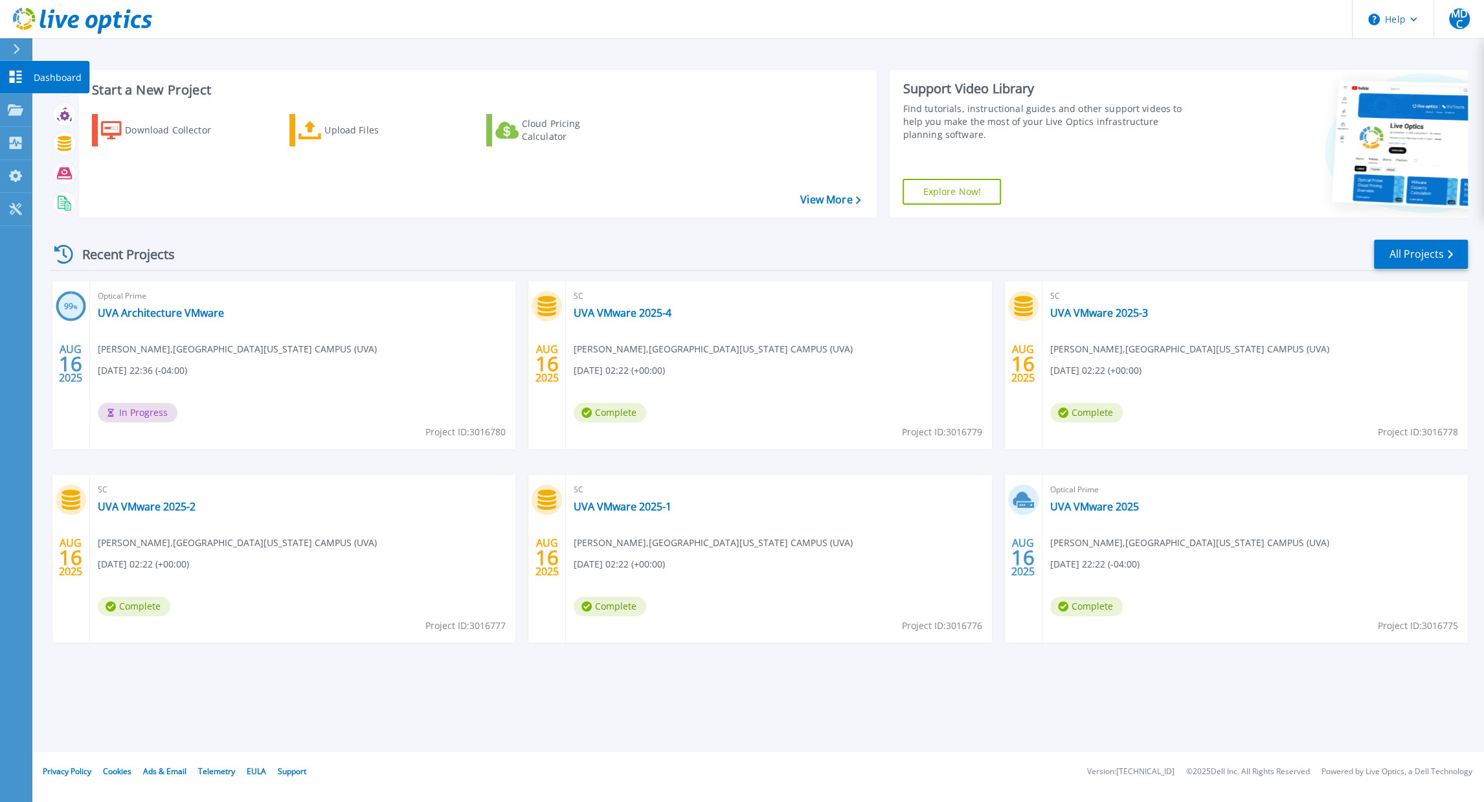
click at [19, 72] on icon at bounding box center [16, 77] width 12 height 12
click at [630, 309] on link "UVA VMware 2025-4" at bounding box center [623, 312] width 98 height 13
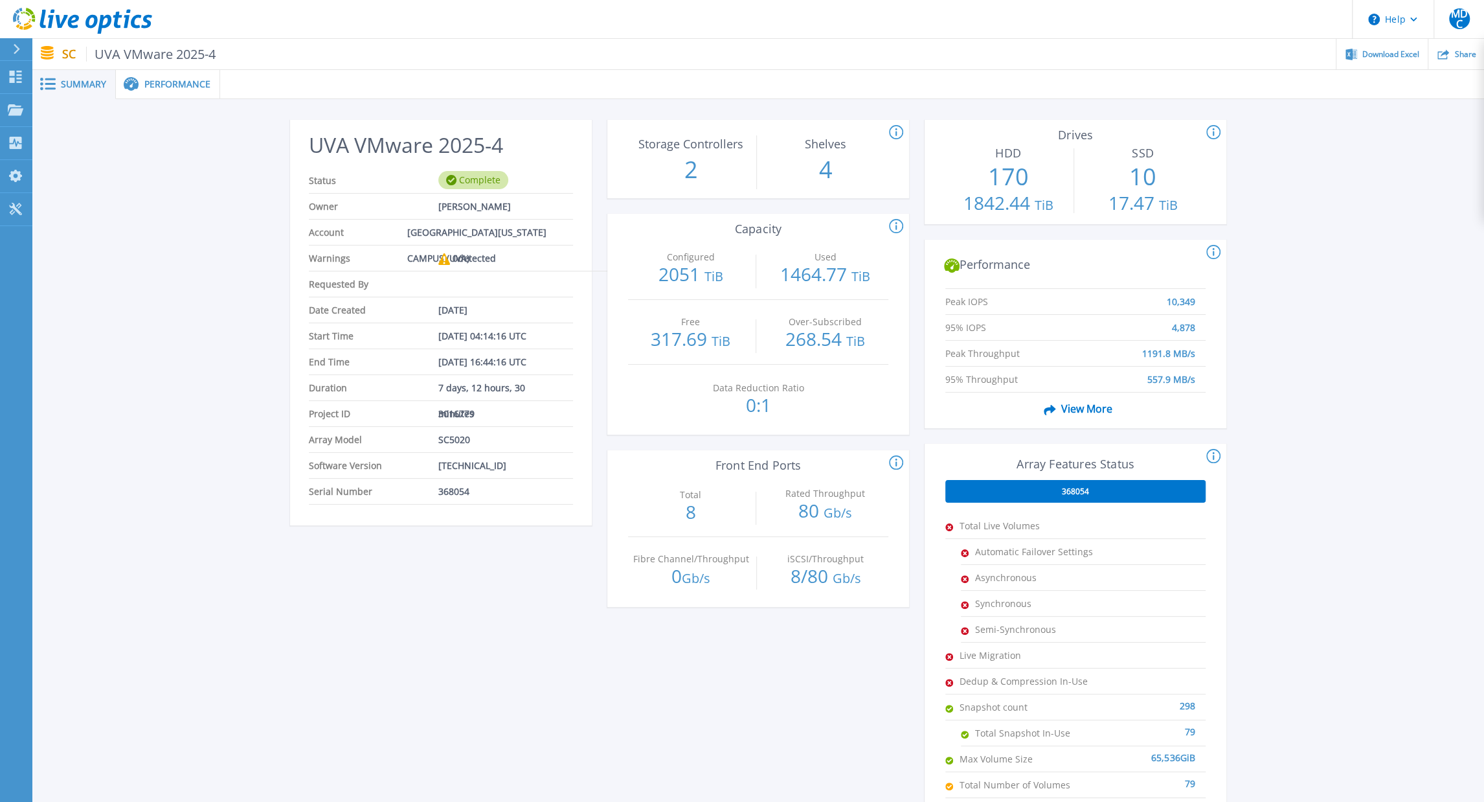
drag, startPoint x: 1193, startPoint y: 373, endPoint x: 1204, endPoint y: 383, distance: 14.2
click at [1204, 383] on div "Peak IOPS 10,349 95% IOPS 4,878 Peak Throughput 1191.8 MB/s 95% Throughput 557.…" at bounding box center [1076, 355] width 302 height 145
click at [1078, 406] on span "View More" at bounding box center [1074, 408] width 73 height 25
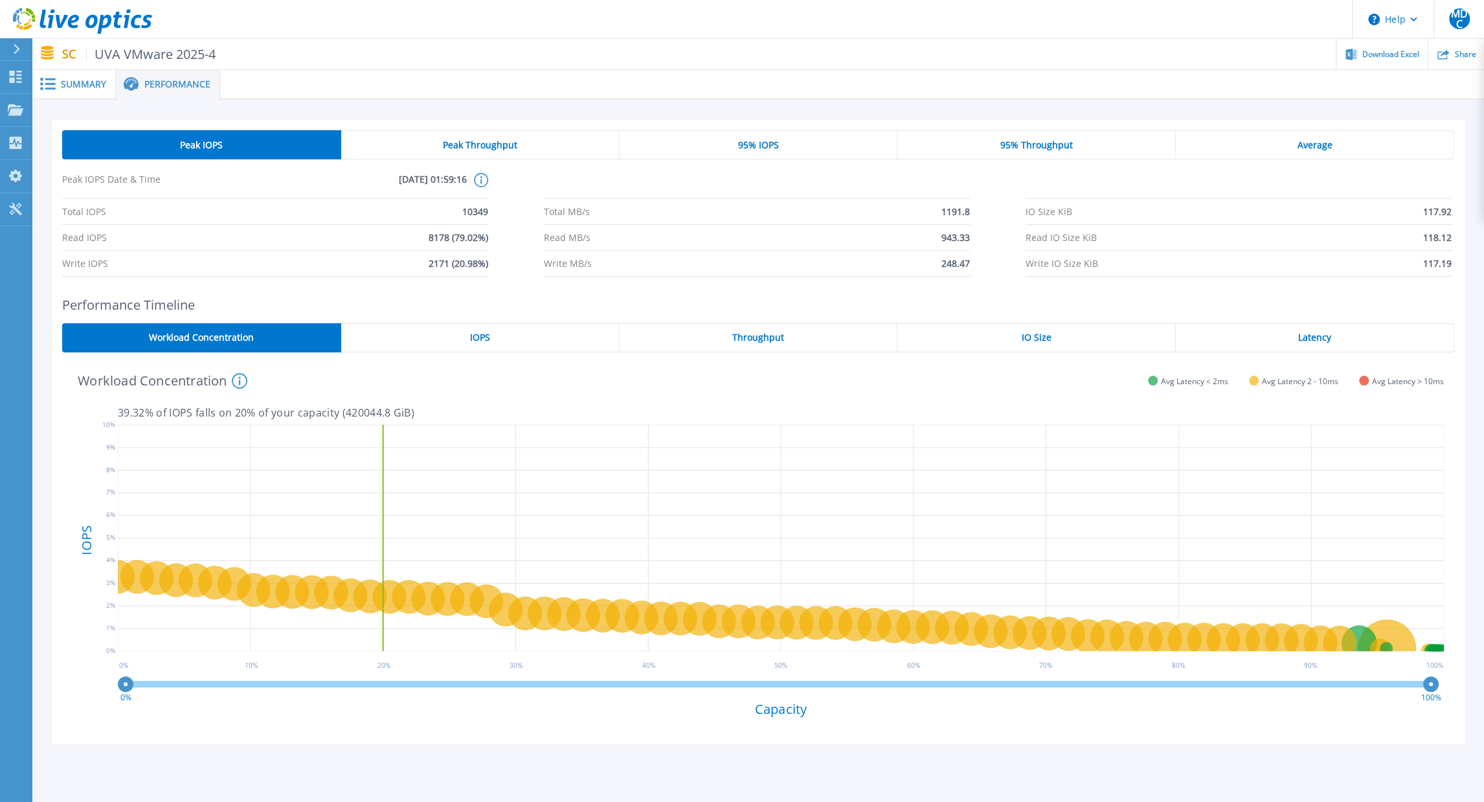
click at [69, 86] on span "Summary" at bounding box center [83, 84] width 45 height 9
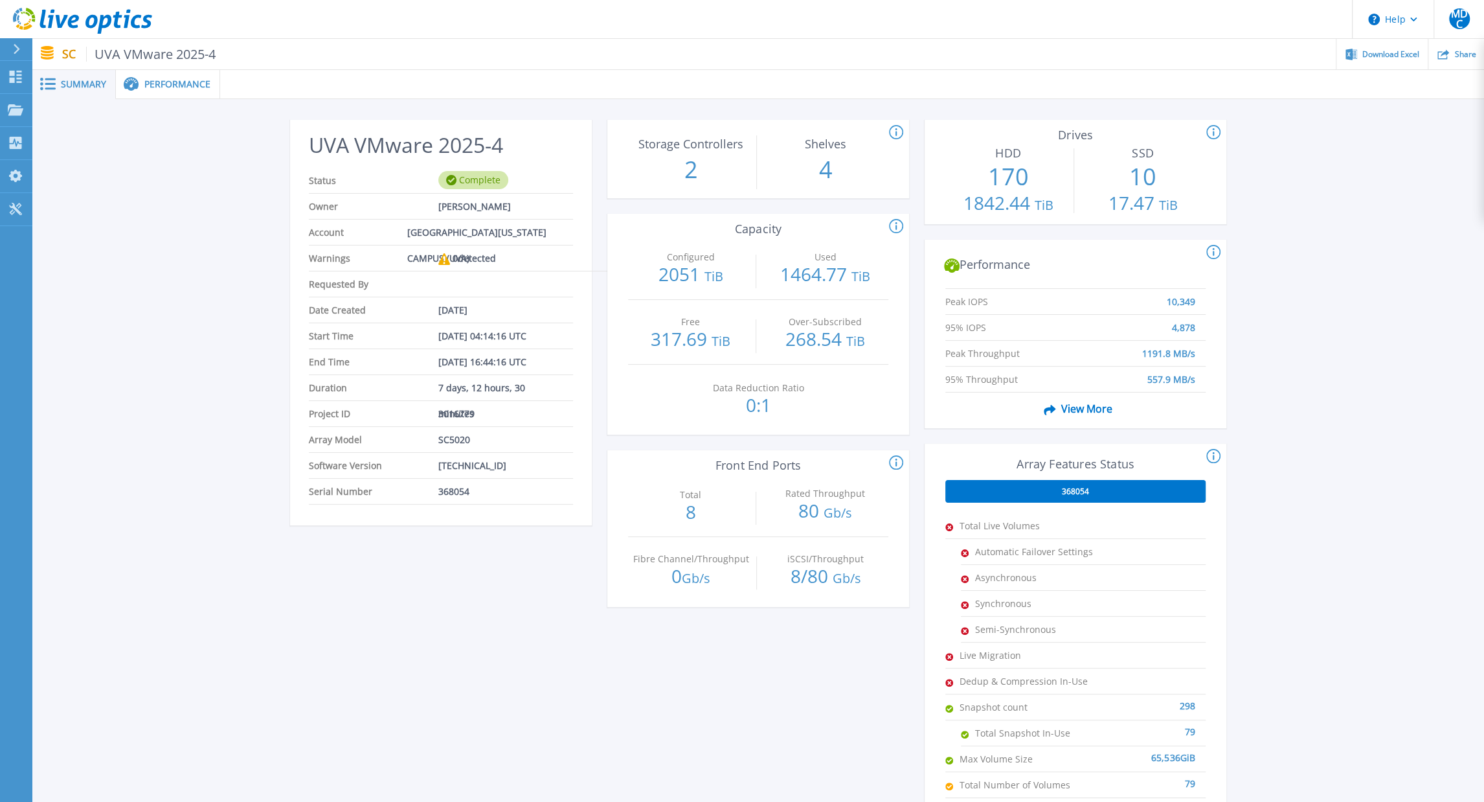
click at [206, 197] on div "UVA VMware 2025-4 Status Complete Owner [PERSON_NAME] Account [GEOGRAPHIC_DATA]…" at bounding box center [758, 484] width 1452 height 771
